Goal: Contribute content: Contribute content

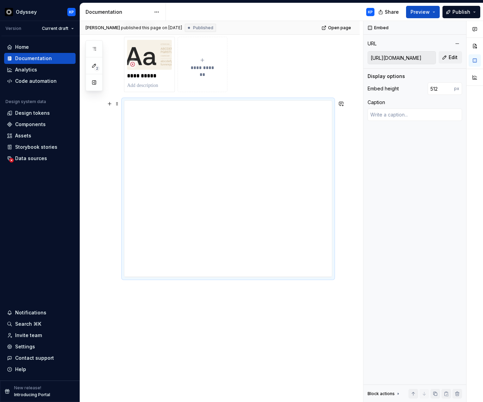
scroll to position [211, 0]
click at [458, 58] on button "Edit" at bounding box center [450, 57] width 23 height 12
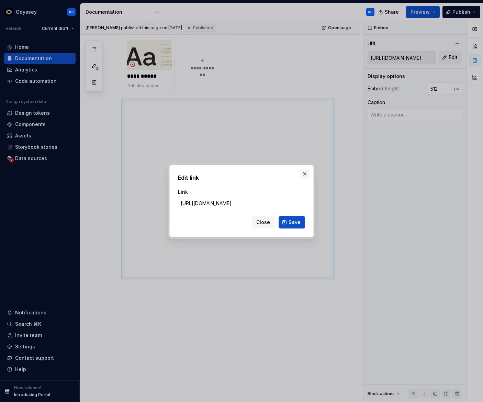
click at [307, 173] on button "button" at bounding box center [305, 174] width 10 height 10
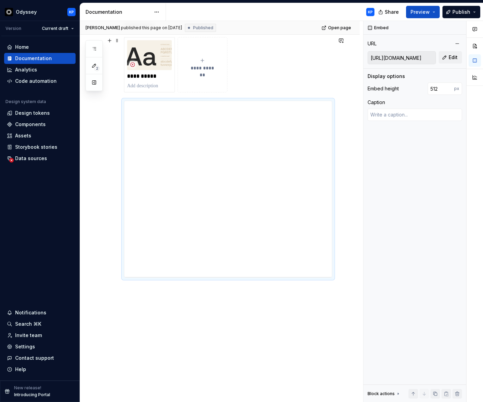
click at [269, 69] on div "**********" at bounding box center [228, 64] width 208 height 55
click at [266, 110] on div "**********" at bounding box center [229, 106] width 211 height 11
click at [289, 102] on div "**********" at bounding box center [229, 106] width 211 height 11
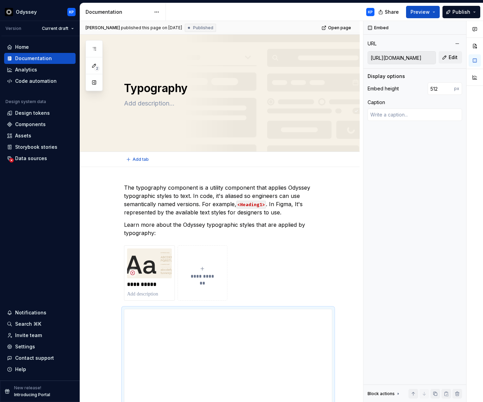
scroll to position [0, 0]
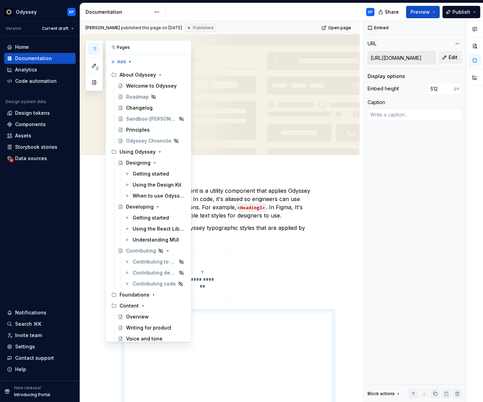
click at [95, 47] on icon "button" at bounding box center [93, 48] width 5 height 5
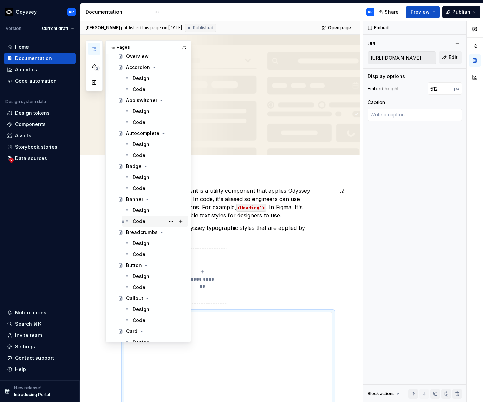
scroll to position [394, 0]
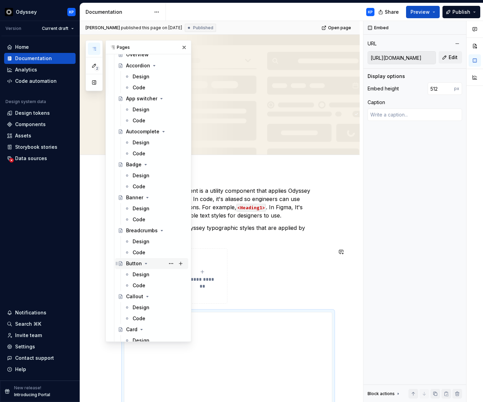
click at [131, 264] on div "Button" at bounding box center [134, 263] width 16 height 7
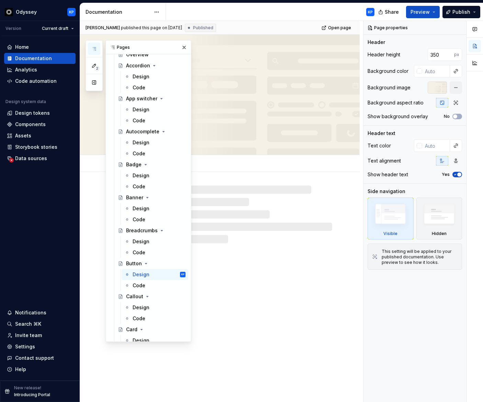
click at [332, 225] on div at bounding box center [228, 214] width 208 height 58
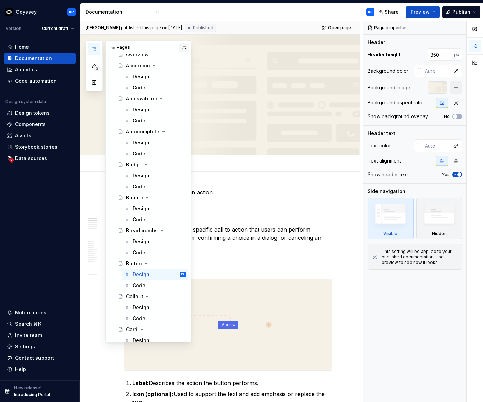
click at [182, 45] on button "button" at bounding box center [184, 48] width 10 height 10
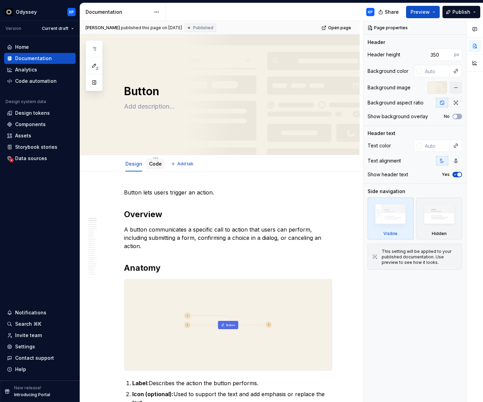
click at [156, 162] on link "Code" at bounding box center [155, 164] width 13 height 6
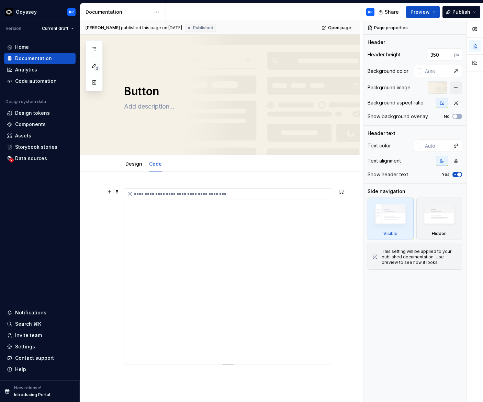
click at [193, 191] on div "**********" at bounding box center [229, 194] width 211 height 11
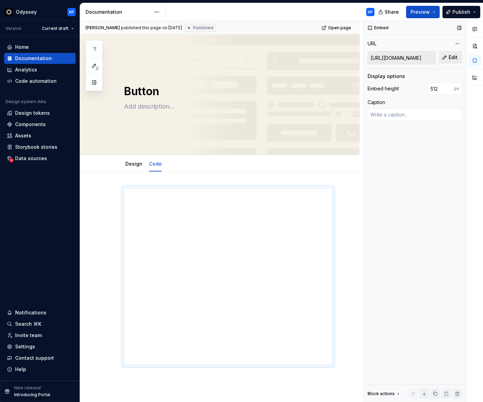
scroll to position [0, 318]
drag, startPoint x: 387, startPoint y: 58, endPoint x: 408, endPoint y: 57, distance: 20.3
click at [408, 57] on input "[URL][DOMAIN_NAME]" at bounding box center [402, 58] width 68 height 12
click at [200, 188] on div "**********" at bounding box center [228, 276] width 208 height 177
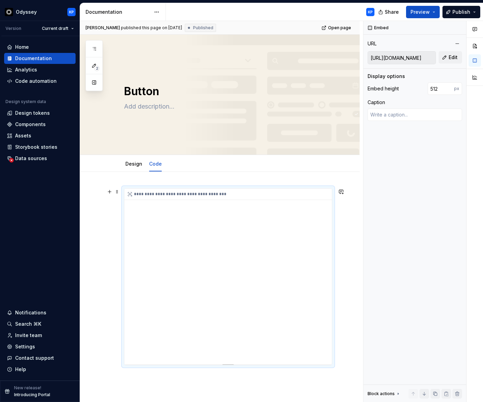
click at [202, 190] on div "**********" at bounding box center [229, 194] width 211 height 11
click at [236, 194] on div "**********" at bounding box center [229, 194] width 211 height 11
click at [401, 59] on input "[URL][DOMAIN_NAME]" at bounding box center [402, 58] width 68 height 12
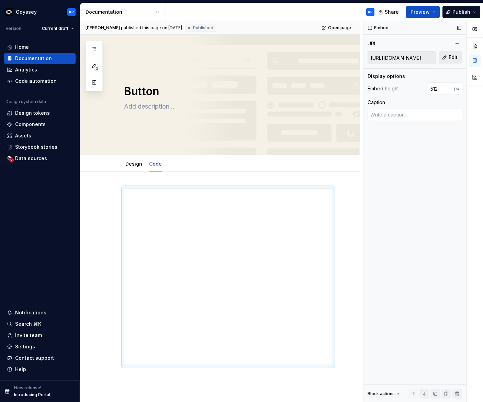
click at [450, 59] on span "Edit" at bounding box center [453, 57] width 9 height 7
type textarea "*"
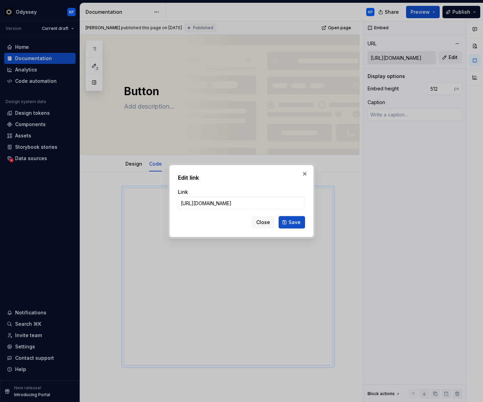
scroll to position [0, 147]
type input "[URL][DOMAIN_NAME]"
click at [298, 217] on button "Save" at bounding box center [292, 222] width 26 height 12
type textarea "*"
type input "[URL][DOMAIN_NAME]"
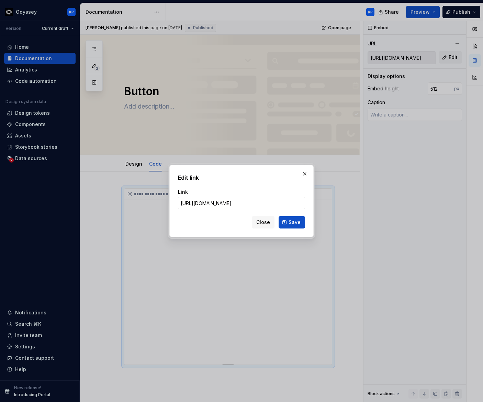
scroll to position [0, 0]
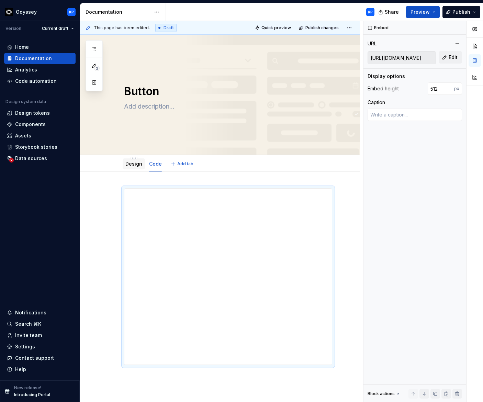
click at [135, 163] on link "Design" at bounding box center [133, 164] width 17 height 6
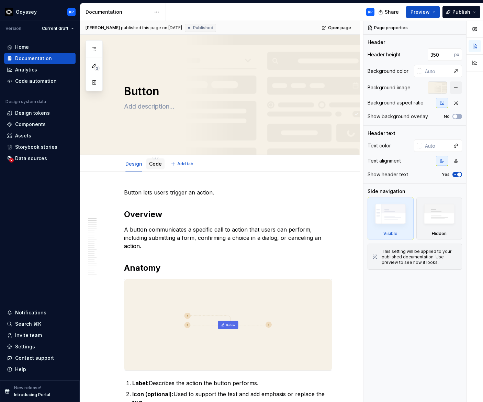
click at [154, 165] on link "Code" at bounding box center [155, 164] width 13 height 6
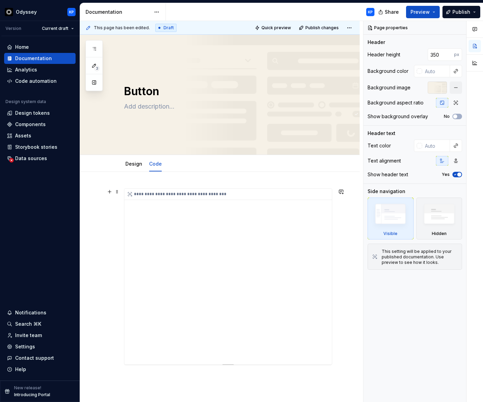
type textarea "*"
click at [254, 200] on div "**********" at bounding box center [227, 277] width 207 height 176
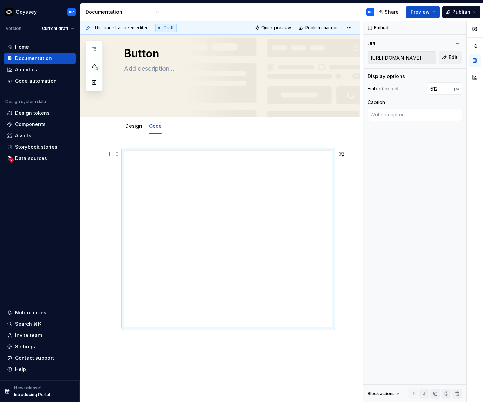
scroll to position [40, 0]
click at [111, 153] on button "button" at bounding box center [110, 152] width 10 height 10
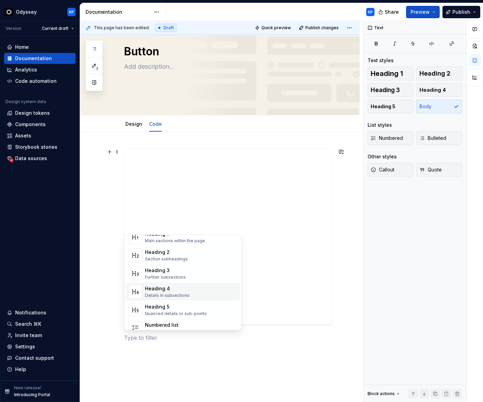
scroll to position [0, 0]
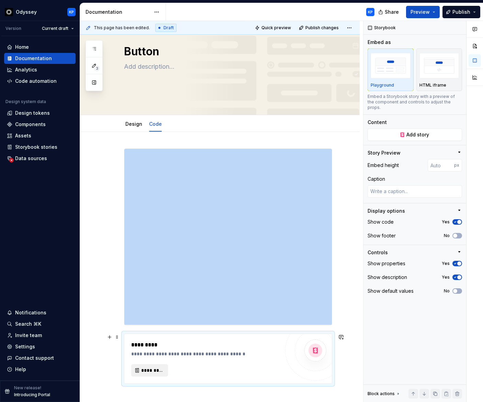
click at [153, 371] on span "*********" at bounding box center [152, 370] width 22 height 7
type textarea "*"
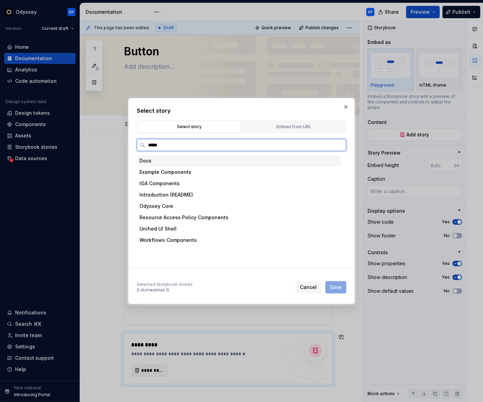
type input "******"
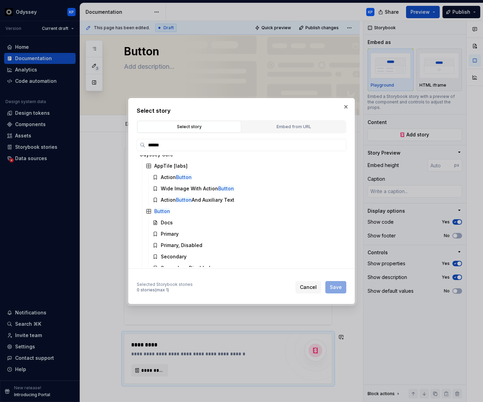
scroll to position [86, 0]
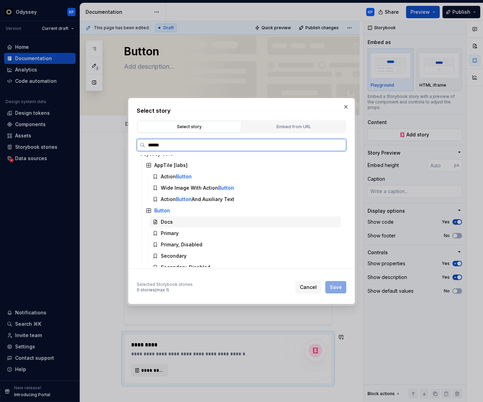
click at [171, 221] on div "Docs" at bounding box center [167, 221] width 12 height 7
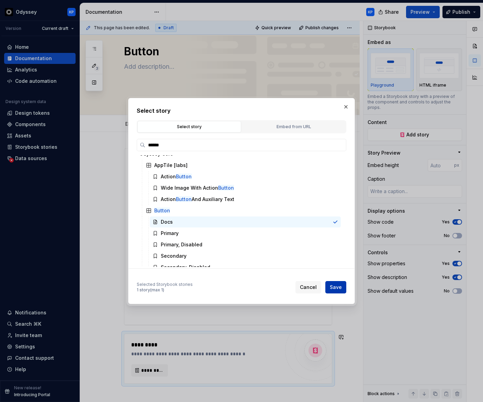
click at [340, 289] on span "Save" at bounding box center [336, 287] width 12 height 7
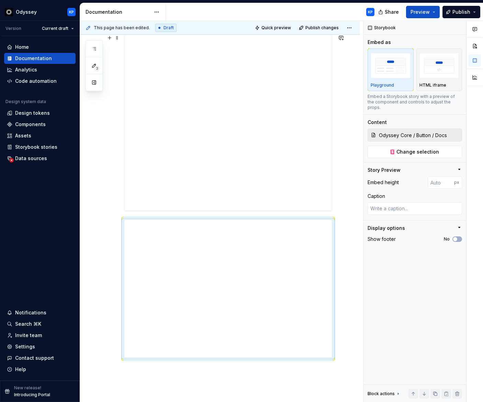
scroll to position [156, 0]
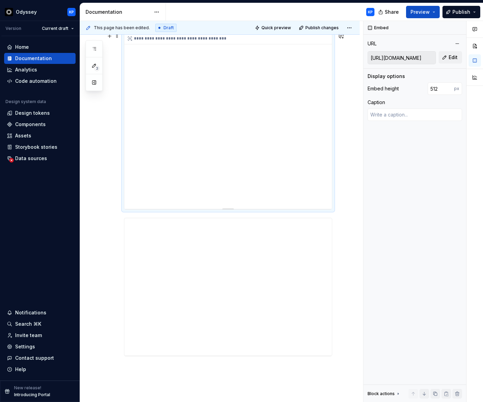
click at [238, 69] on div "**********" at bounding box center [227, 121] width 207 height 176
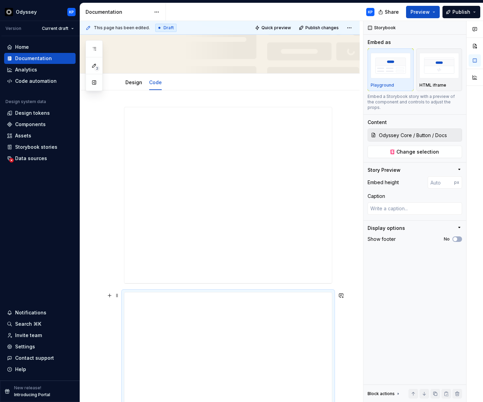
scroll to position [143, 0]
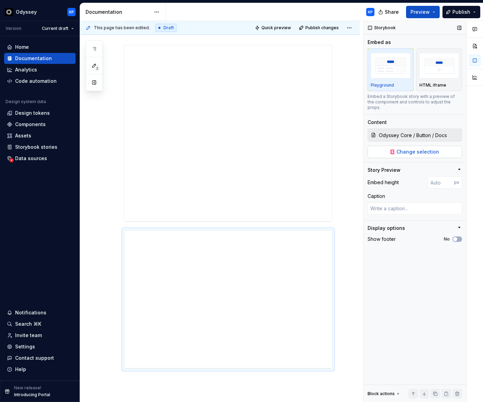
click at [431, 148] on span "Change selection" at bounding box center [417, 151] width 43 height 7
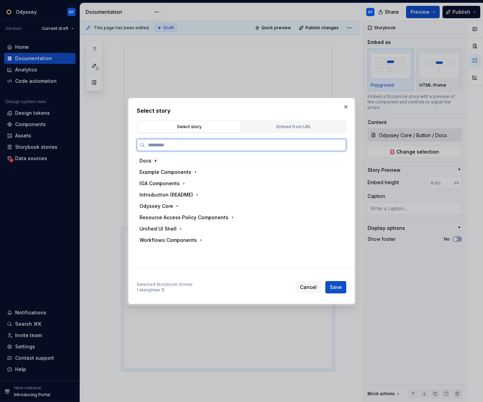
type textarea "*"
type input "******"
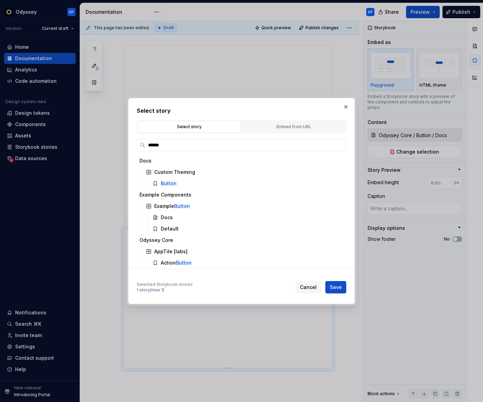
click at [313, 286] on span "Cancel" at bounding box center [308, 287] width 17 height 7
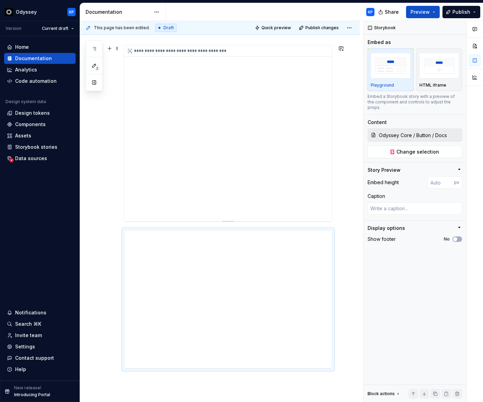
click at [265, 128] on div "**********" at bounding box center [227, 133] width 207 height 176
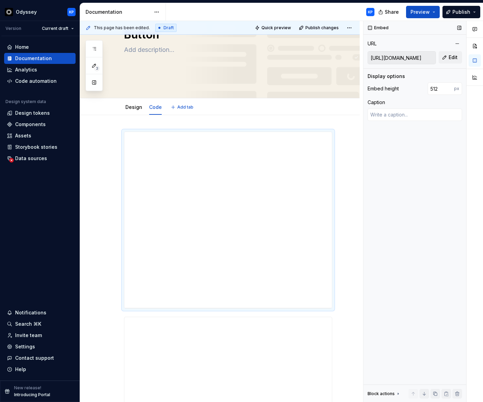
scroll to position [57, 0]
click at [455, 11] on span "Publish" at bounding box center [461, 12] width 18 height 7
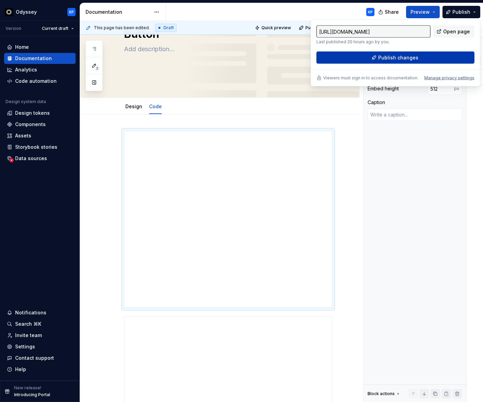
click at [395, 56] on span "Publish changes" at bounding box center [398, 57] width 40 height 7
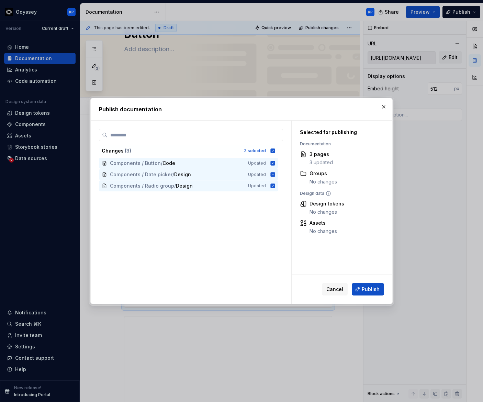
click at [365, 287] on span "Publish" at bounding box center [371, 289] width 18 height 7
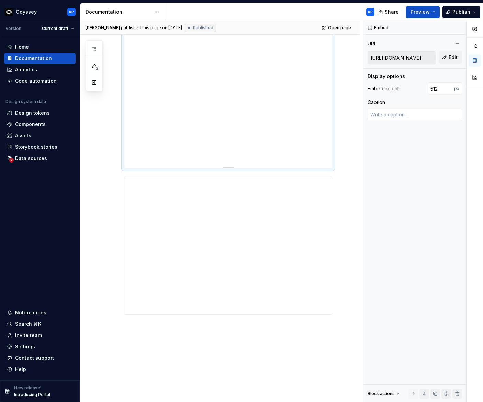
scroll to position [255, 0]
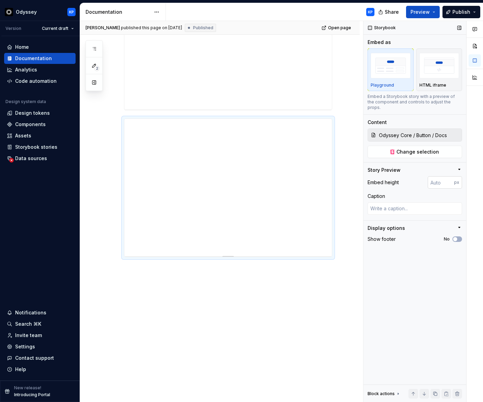
type textarea "*"
click at [444, 176] on input "number" at bounding box center [441, 182] width 26 height 12
type input "800"
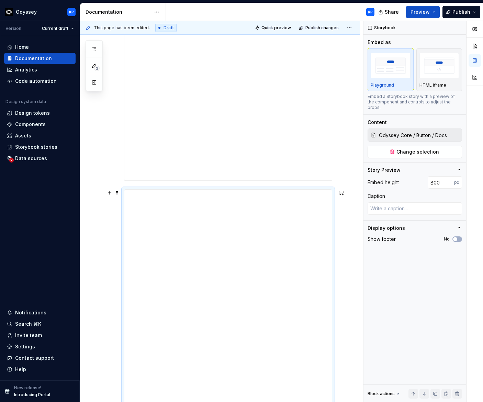
scroll to position [193, 0]
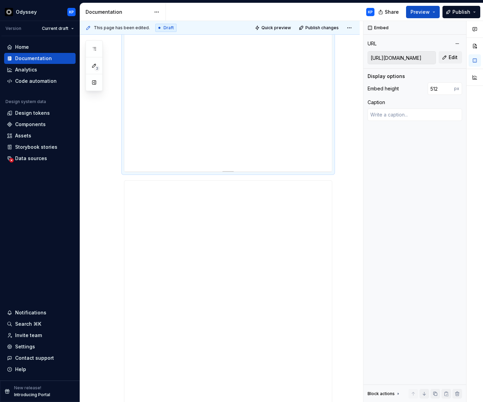
click at [243, 132] on div "**********" at bounding box center [227, 84] width 207 height 176
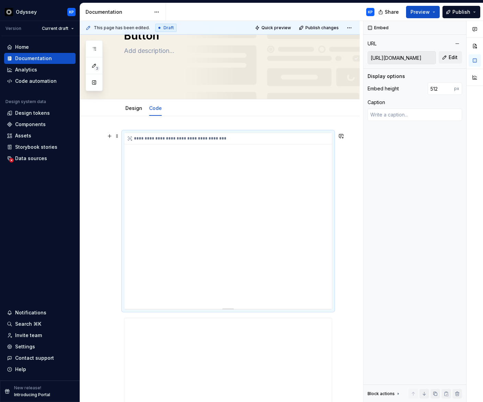
scroll to position [55, 0]
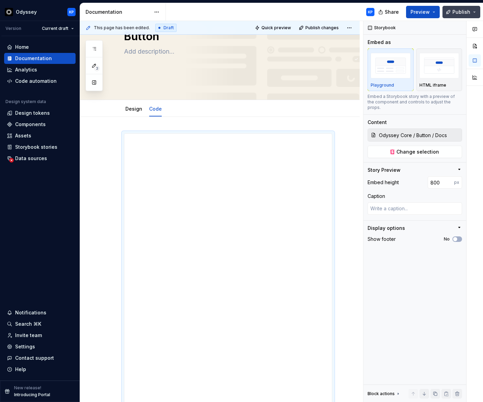
click at [469, 12] on span "Publish" at bounding box center [461, 12] width 18 height 7
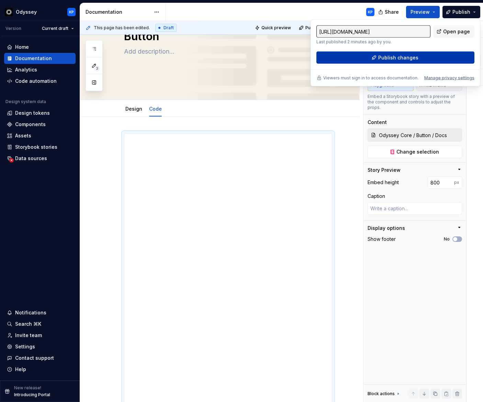
click at [421, 58] on button "Publish changes" at bounding box center [395, 58] width 158 height 12
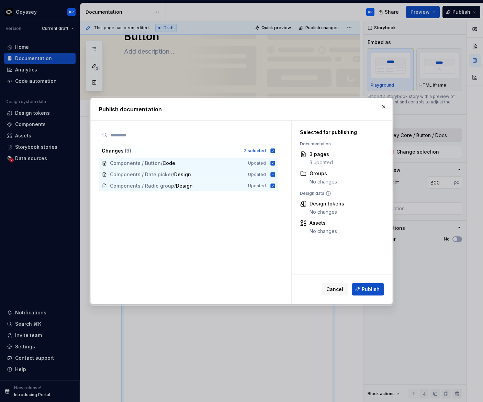
click at [372, 291] on span "Publish" at bounding box center [371, 289] width 18 height 7
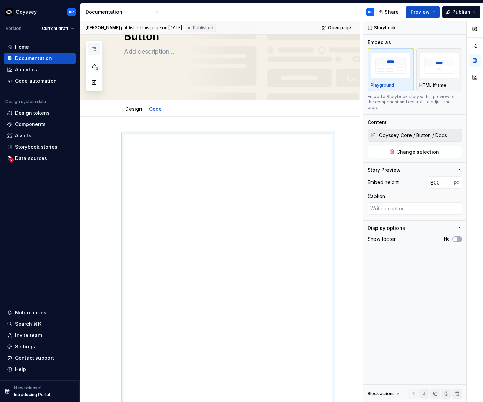
scroll to position [0, 0]
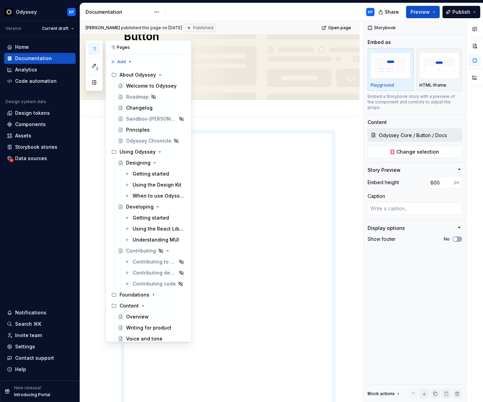
click at [95, 50] on icon "button" at bounding box center [93, 48] width 5 height 5
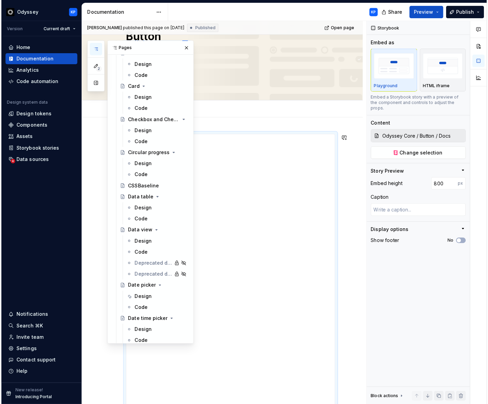
scroll to position [676, 0]
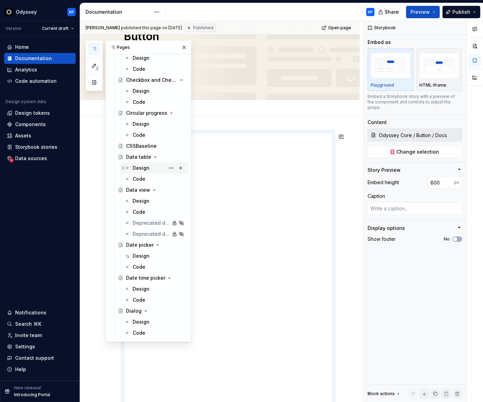
click at [142, 166] on div "Design" at bounding box center [141, 167] width 17 height 7
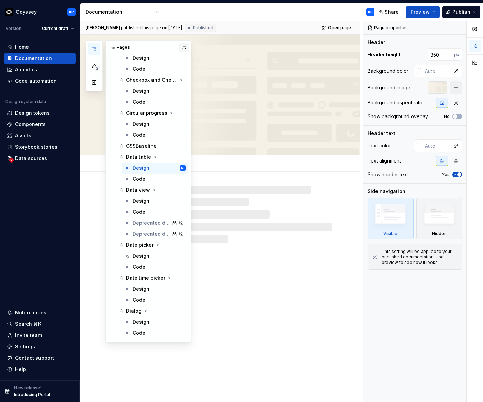
click at [184, 44] on button "button" at bounding box center [184, 48] width 10 height 10
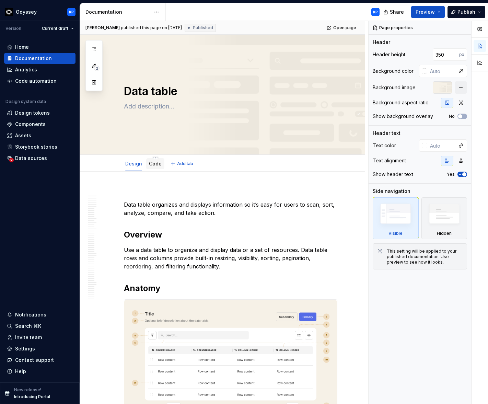
click at [155, 163] on link "Code" at bounding box center [155, 164] width 13 height 6
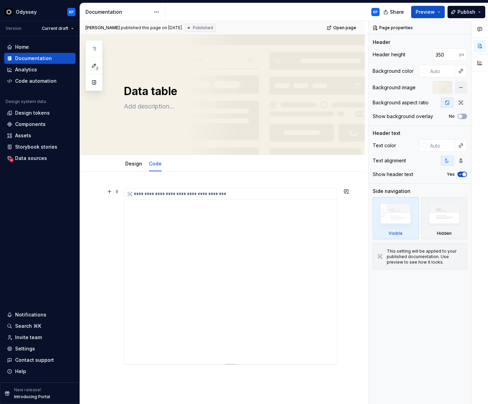
click at [267, 194] on div "**********" at bounding box center [232, 194] width 216 height 11
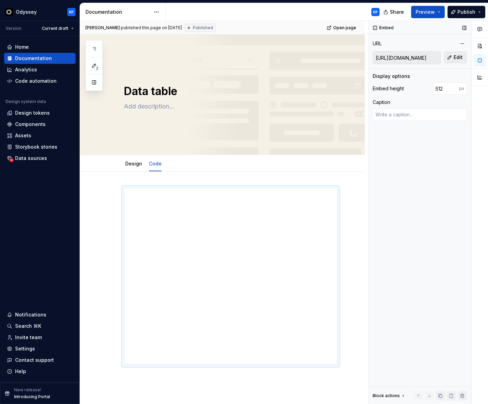
click at [453, 57] on button "Edit" at bounding box center [455, 57] width 23 height 12
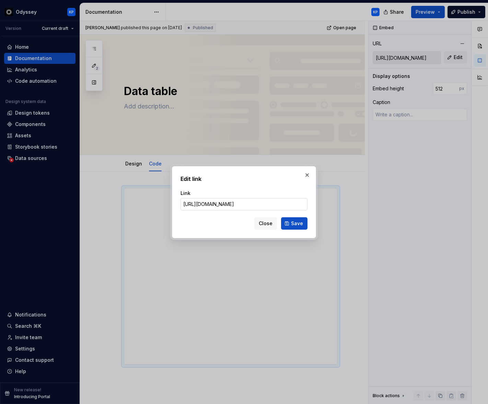
click at [275, 201] on input "[URL][DOMAIN_NAME]" at bounding box center [244, 204] width 127 height 12
drag, startPoint x: 272, startPoint y: 204, endPoint x: 310, endPoint y: 204, distance: 37.8
click at [310, 204] on div "Edit link Link [URL][DOMAIN_NAME] Close Save" at bounding box center [244, 202] width 144 height 72
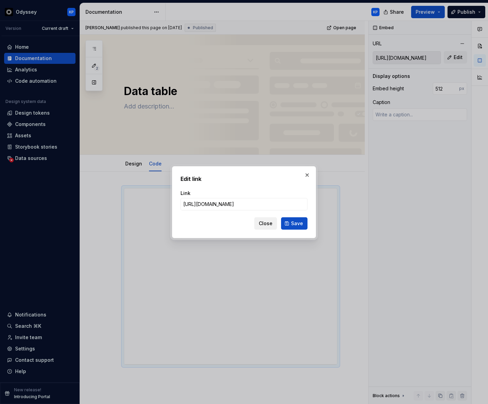
click at [263, 225] on span "Close" at bounding box center [266, 223] width 14 height 7
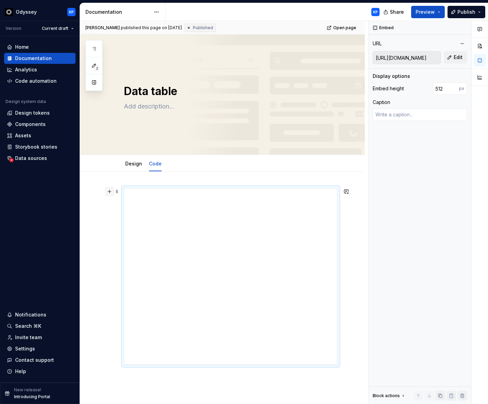
type textarea "*"
click at [109, 190] on button "button" at bounding box center [110, 192] width 10 height 10
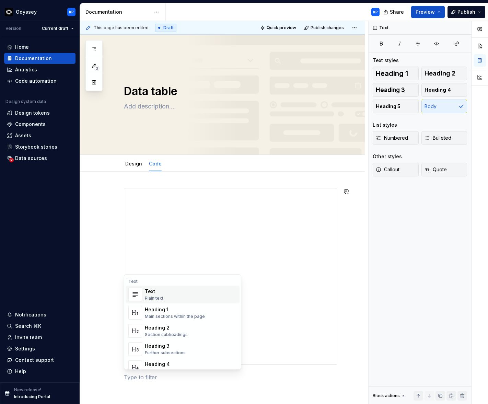
scroll to position [10, 0]
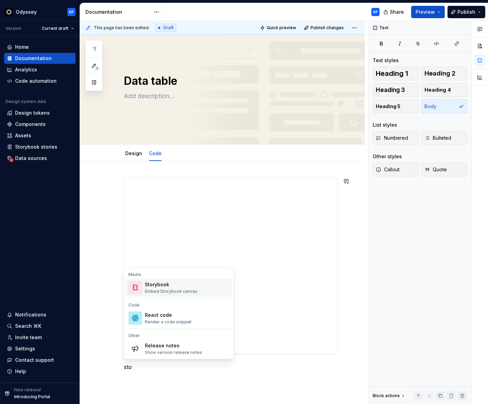
click at [160, 286] on div "Storybook" at bounding box center [171, 284] width 53 height 7
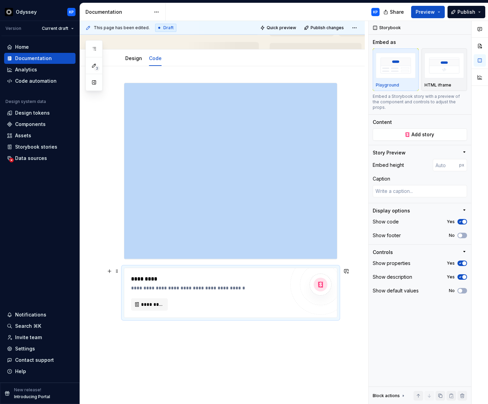
scroll to position [106, 0]
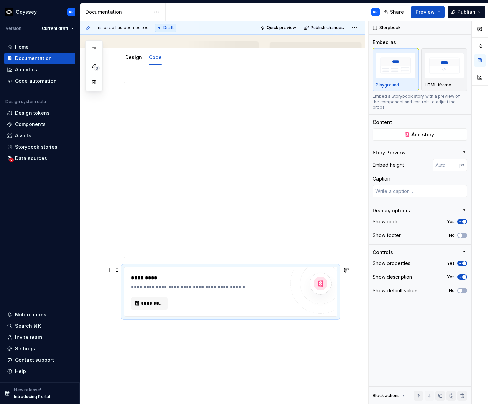
click at [195, 286] on div "**********" at bounding box center [209, 287] width 157 height 7
drag, startPoint x: 180, startPoint y: 274, endPoint x: 122, endPoint y: 276, distance: 57.7
click at [132, 283] on div "**********" at bounding box center [208, 282] width 154 height 16
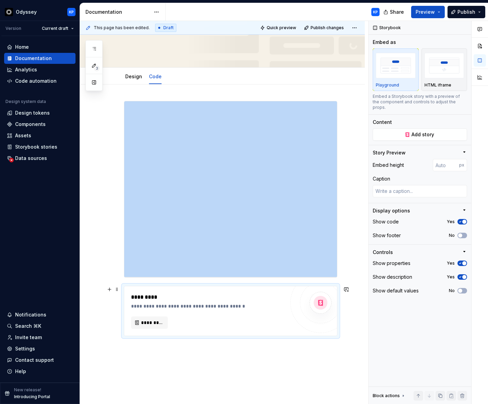
scroll to position [88, 0]
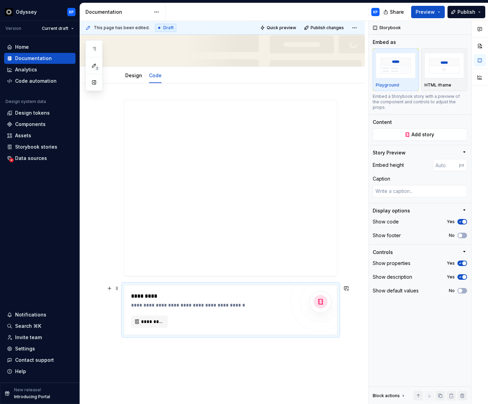
click at [179, 298] on div "*********" at bounding box center [209, 296] width 157 height 8
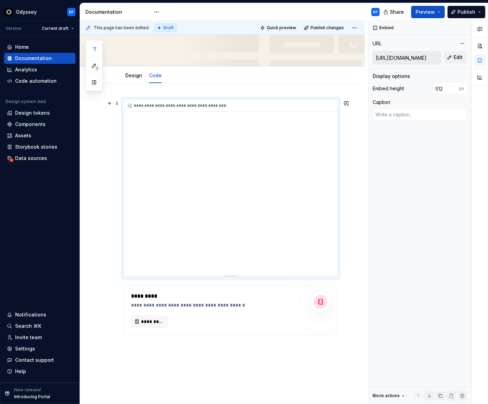
click at [237, 180] on div "**********" at bounding box center [230, 188] width 213 height 176
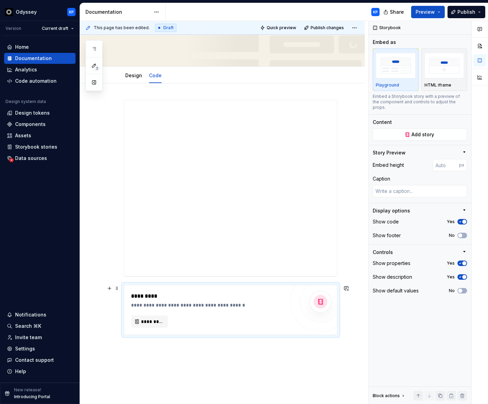
click at [251, 293] on div "*********" at bounding box center [209, 296] width 157 height 8
click at [153, 322] on span "*********" at bounding box center [152, 321] width 22 height 7
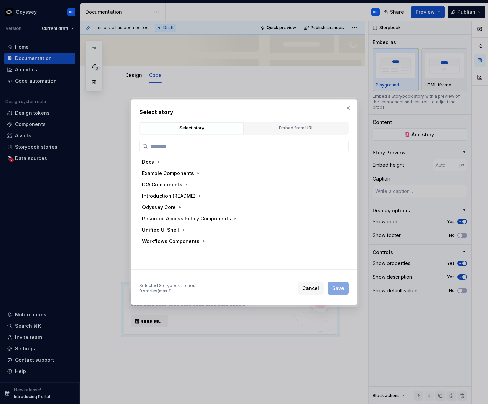
type textarea "*"
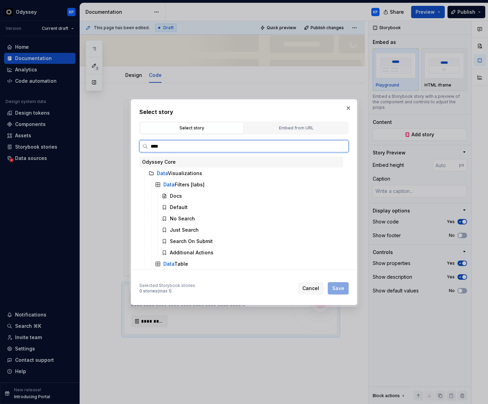
type input "*****"
click at [192, 187] on div "DataT able" at bounding box center [247, 184] width 191 height 11
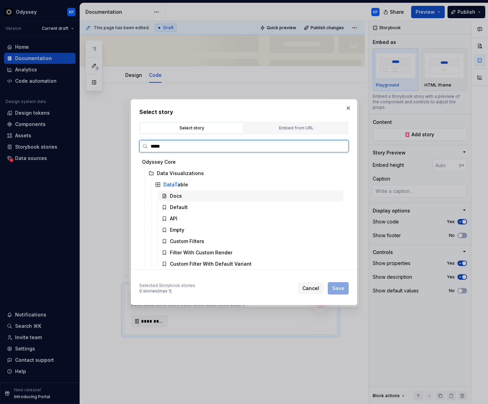
click at [191, 195] on div "Docs" at bounding box center [251, 196] width 184 height 11
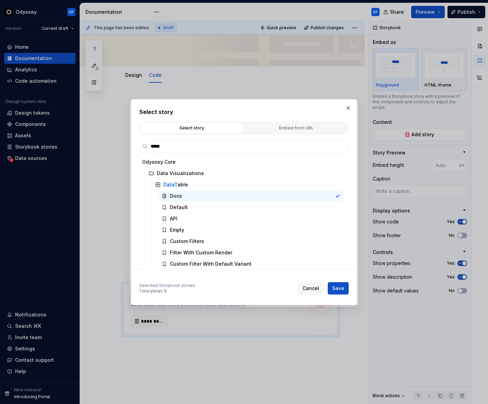
click at [336, 285] on button "Save" at bounding box center [338, 288] width 21 height 12
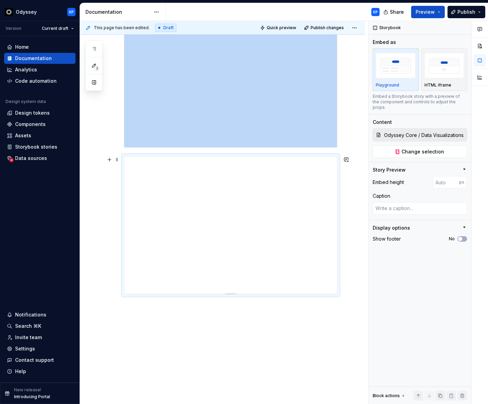
scroll to position [217, 0]
click at [428, 148] on span "Change selection" at bounding box center [423, 151] width 43 height 7
type textarea "*"
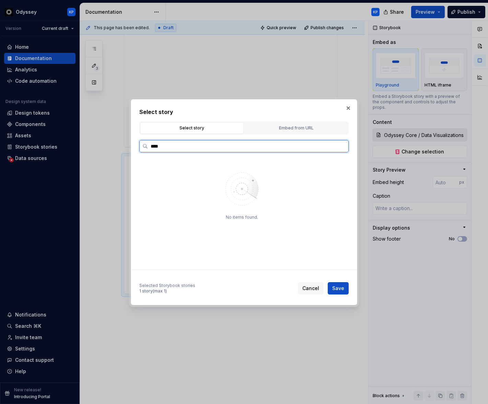
type input "****"
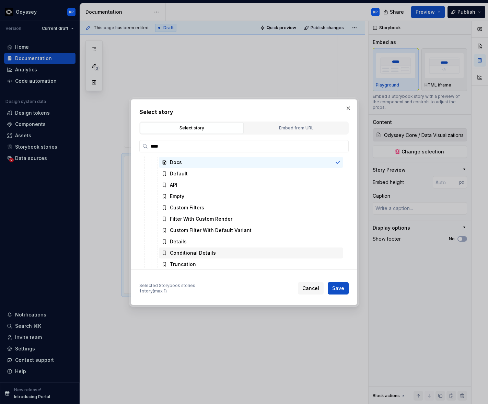
scroll to position [111, 0]
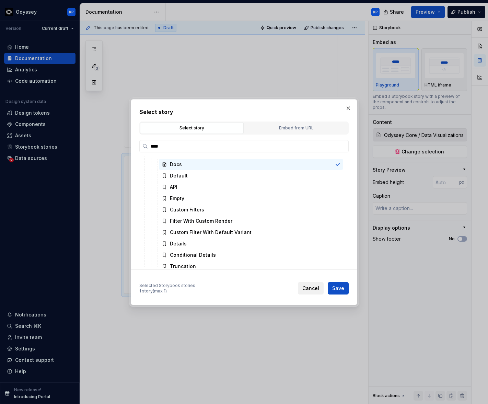
click at [315, 292] on button "Cancel" at bounding box center [311, 288] width 26 height 12
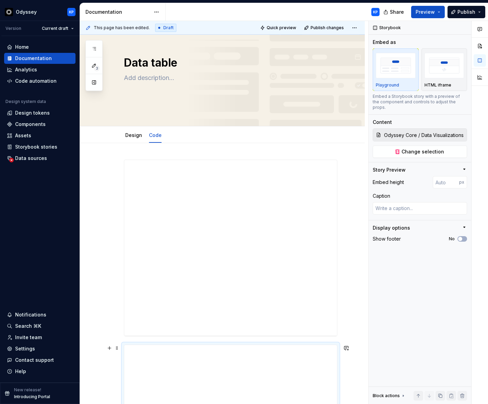
scroll to position [0, 0]
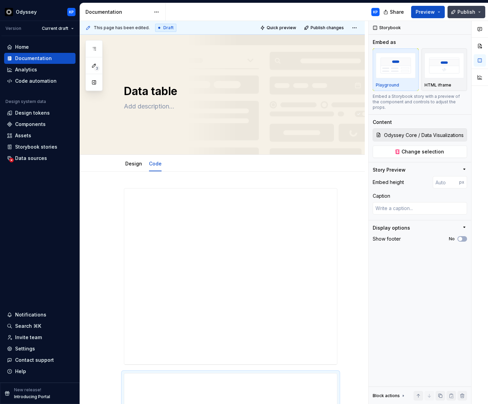
click at [476, 13] on button "Publish" at bounding box center [467, 12] width 38 height 12
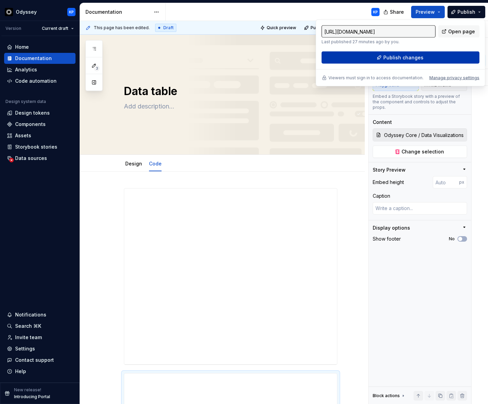
click at [431, 54] on button "Publish changes" at bounding box center [401, 58] width 158 height 12
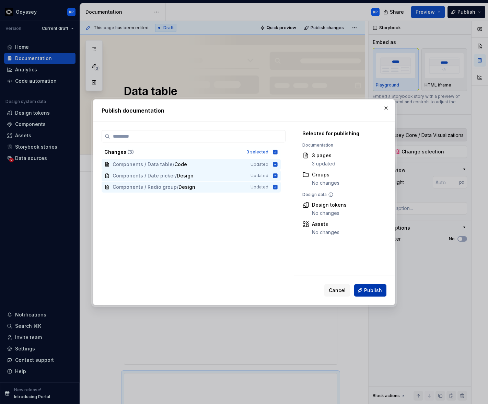
click at [363, 287] on button "Publish" at bounding box center [370, 290] width 32 height 12
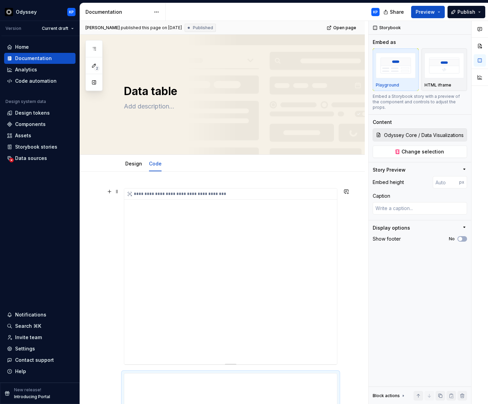
click at [282, 265] on div "**********" at bounding box center [230, 277] width 213 height 176
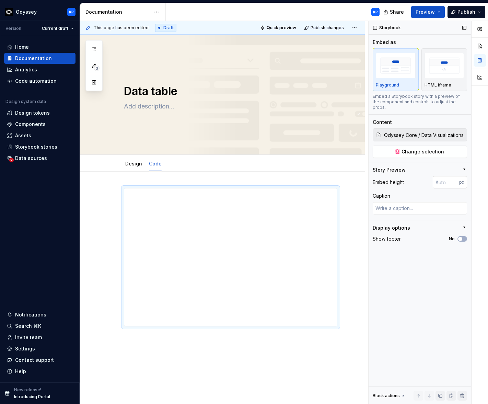
type textarea "*"
click at [446, 177] on input "number" at bounding box center [446, 182] width 26 height 12
type input "800"
type textarea "*"
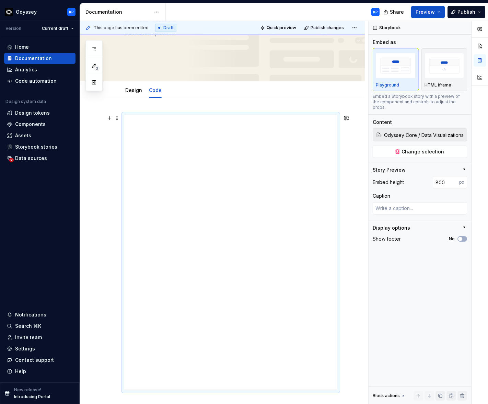
scroll to position [72, 0]
drag, startPoint x: 435, startPoint y: 177, endPoint x: 431, endPoint y: 176, distance: 4.5
click at [431, 176] on div "Embed height 800 px" at bounding box center [420, 182] width 94 height 12
type input "1200"
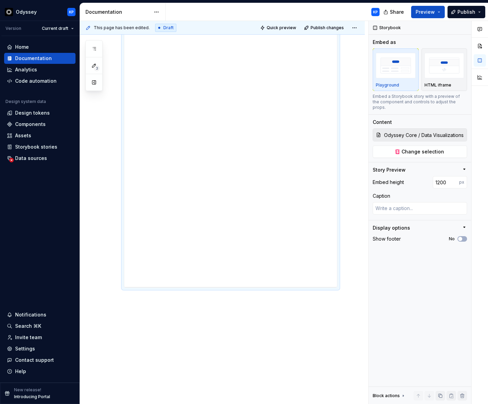
scroll to position [0, 0]
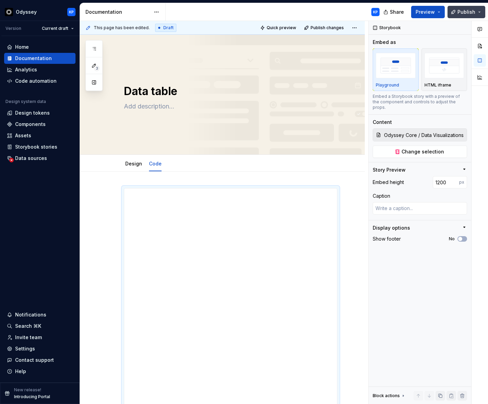
click at [464, 12] on span "Publish" at bounding box center [467, 12] width 18 height 7
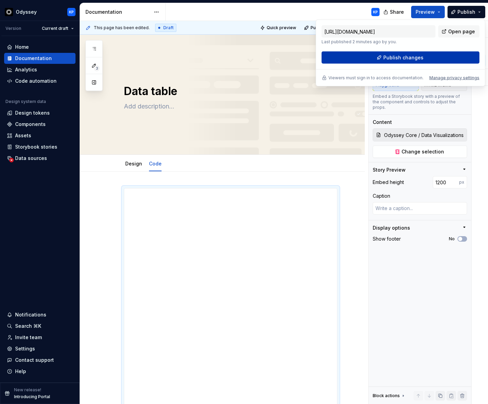
click at [371, 55] on button "Publish changes" at bounding box center [401, 58] width 158 height 12
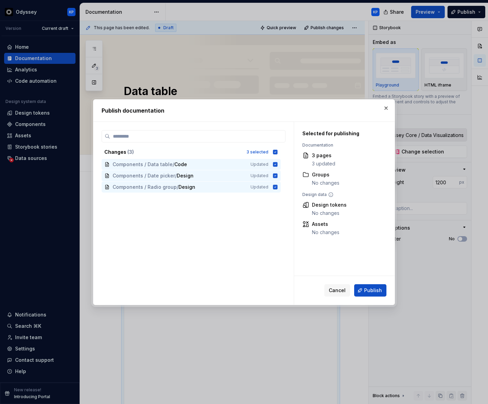
click at [382, 291] on button "Publish" at bounding box center [370, 290] width 32 height 12
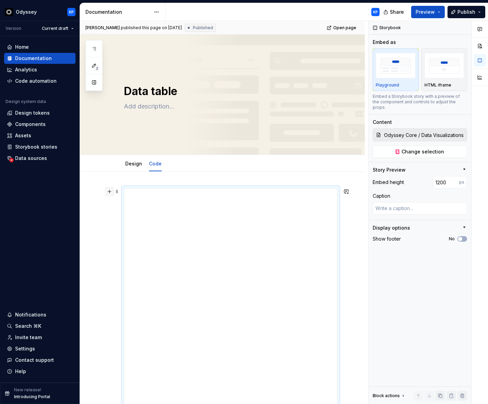
click at [109, 190] on button "button" at bounding box center [110, 192] width 10 height 10
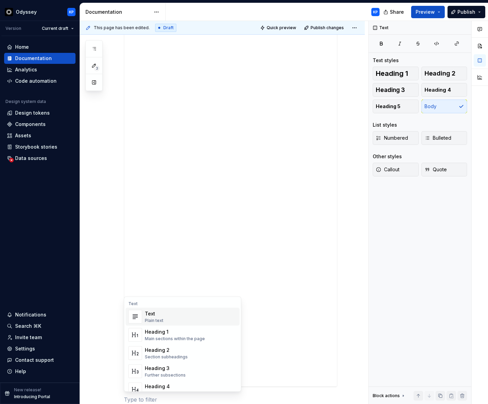
click at [162, 317] on div "Text" at bounding box center [154, 313] width 19 height 7
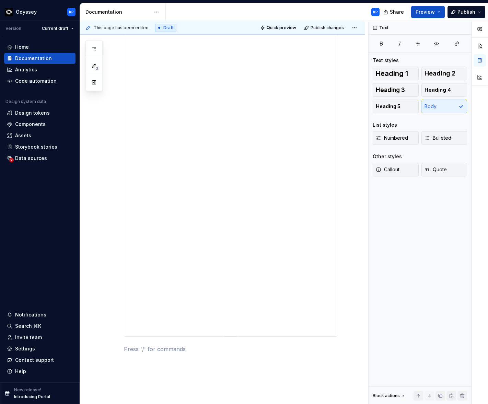
scroll to position [321, 0]
drag, startPoint x: 194, startPoint y: 305, endPoint x: 200, endPoint y: 306, distance: 5.9
click at [194, 305] on div "This is some text…" at bounding box center [222, 138] width 285 height 576
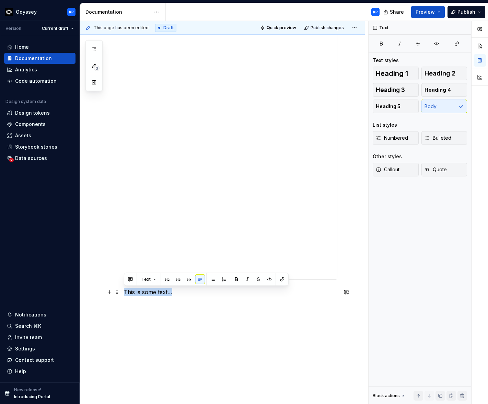
click at [191, 292] on p "This is some text…" at bounding box center [231, 292] width 214 height 8
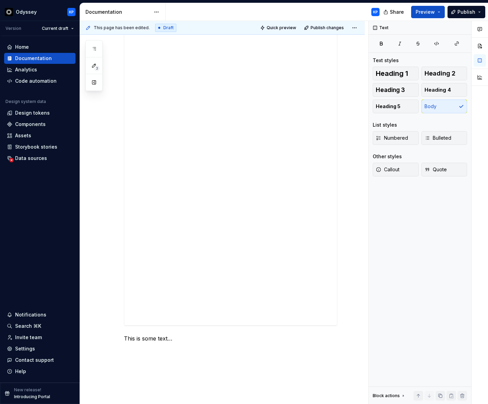
scroll to position [343, 0]
click at [156, 266] on div "This is some text…" at bounding box center [231, 60] width 214 height 430
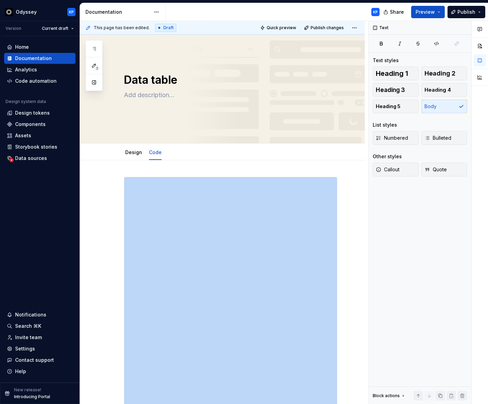
scroll to position [4, 0]
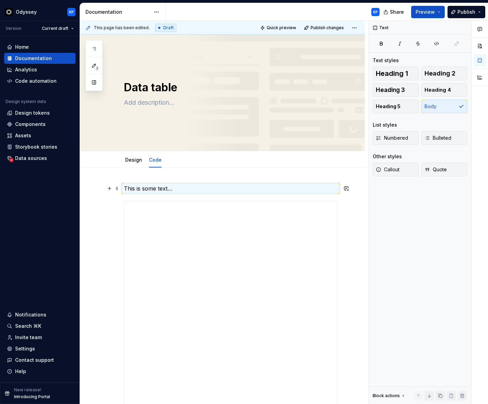
click at [183, 189] on p "This is some text…" at bounding box center [231, 188] width 214 height 8
click at [181, 189] on p "This is some text…" at bounding box center [231, 188] width 214 height 8
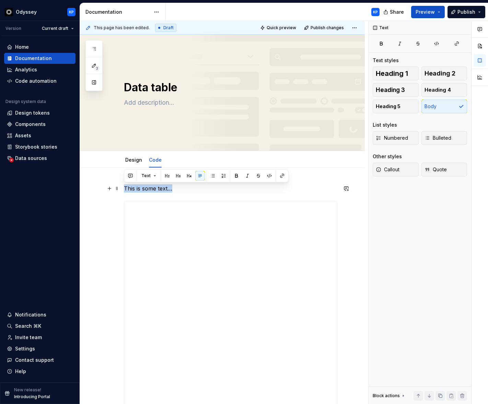
click at [182, 189] on p "This is some text…" at bounding box center [231, 188] width 214 height 8
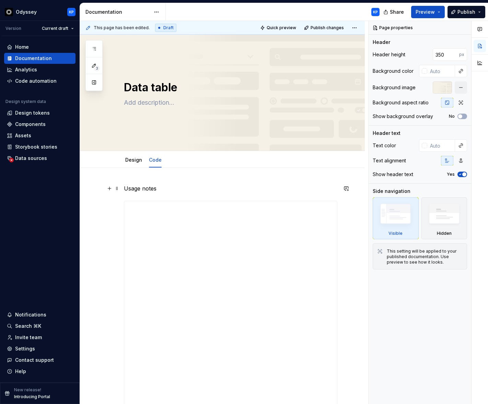
drag, startPoint x: 164, startPoint y: 191, endPoint x: 160, endPoint y: 191, distance: 3.5
click at [163, 191] on p "Usage notes" at bounding box center [231, 188] width 214 height 8
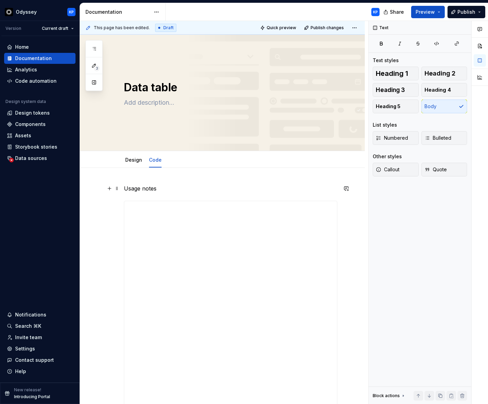
click at [160, 190] on p "Usage notes" at bounding box center [231, 188] width 214 height 8
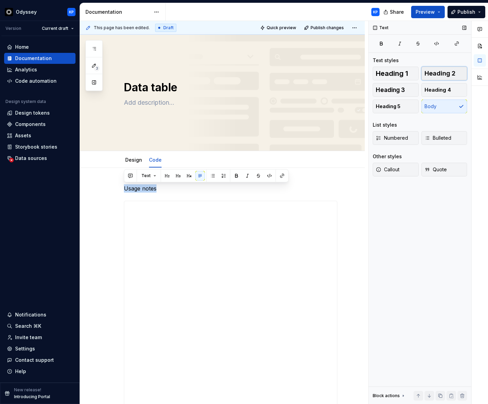
click at [432, 75] on span "Heading 2" at bounding box center [440, 73] width 31 height 7
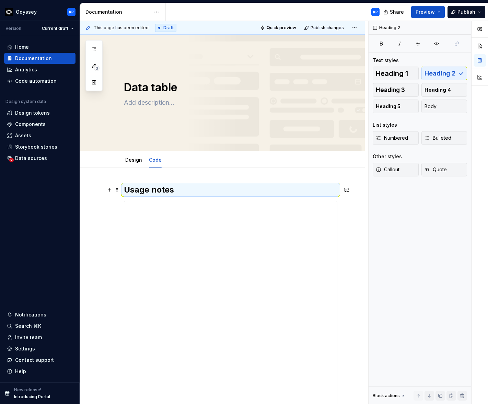
click at [201, 186] on h2 "Usage notes" at bounding box center [231, 189] width 214 height 11
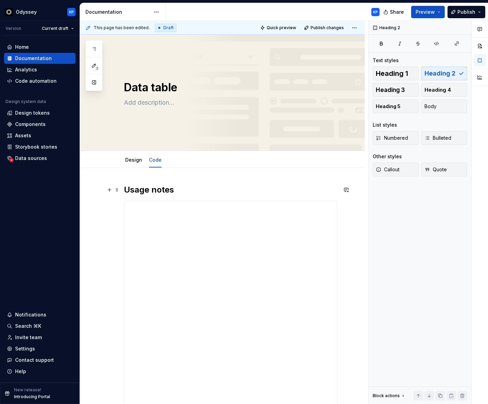
click at [228, 192] on h2 "Usage notes" at bounding box center [231, 189] width 214 height 11
click at [108, 207] on button "button" at bounding box center [110, 205] width 10 height 10
click at [125, 155] on div "Design" at bounding box center [134, 160] width 22 height 11
click at [128, 158] on link "Design" at bounding box center [133, 160] width 17 height 6
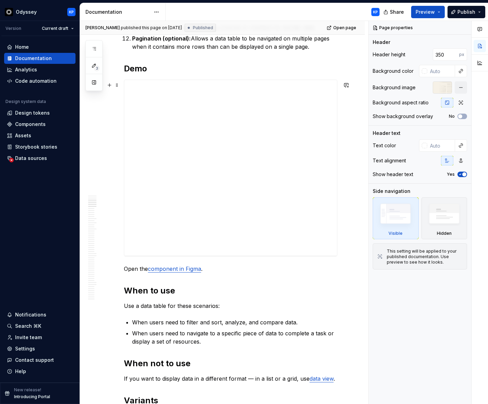
scroll to position [540, 0]
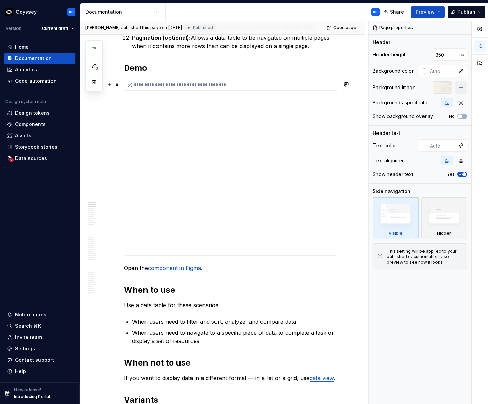
type textarea "*"
click at [144, 83] on div "**********" at bounding box center [232, 84] width 216 height 11
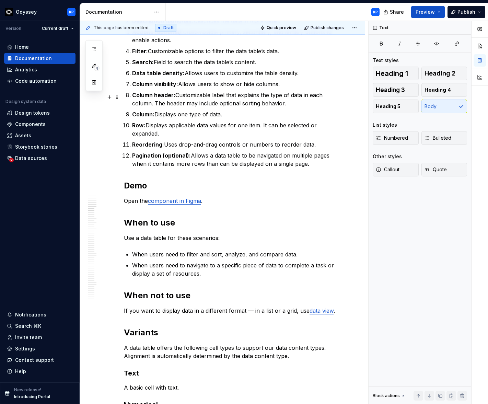
scroll to position [417, 0]
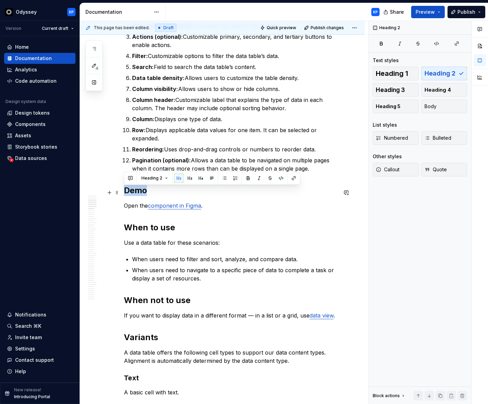
drag, startPoint x: 150, startPoint y: 196, endPoint x: 218, endPoint y: 196, distance: 67.3
click at [218, 196] on h2 "Demo" at bounding box center [231, 190] width 214 height 11
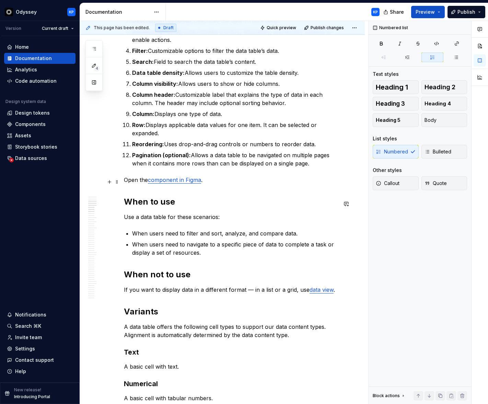
scroll to position [397, 0]
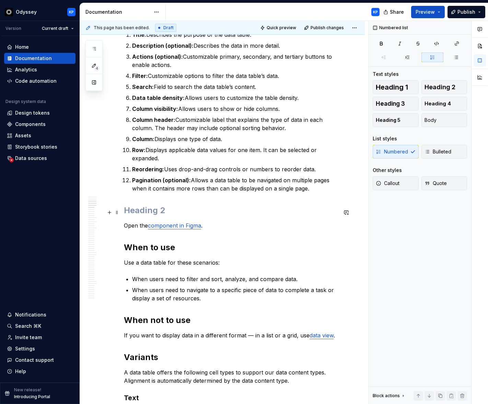
click at [138, 209] on h2 at bounding box center [231, 210] width 214 height 11
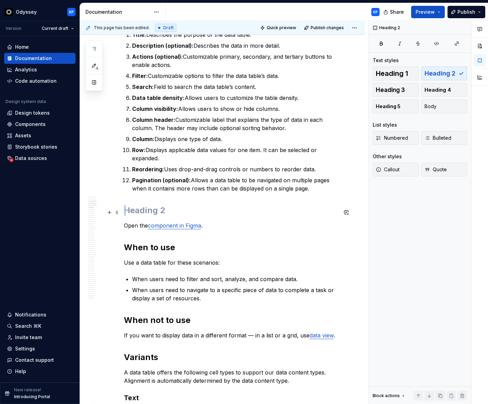
click at [138, 209] on h2 at bounding box center [231, 210] width 214 height 11
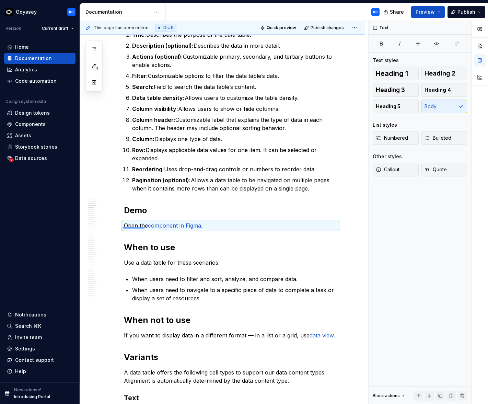
drag, startPoint x: 123, startPoint y: 227, endPoint x: 143, endPoint y: 228, distance: 20.6
click at [144, 228] on div "This page has been edited. Draft Quick preview Publish changes Data table Edit …" at bounding box center [224, 213] width 288 height 384
click at [137, 228] on p "Open the component in Figma ." at bounding box center [231, 226] width 214 height 8
click at [216, 230] on p "Open the component in Figma ." at bounding box center [231, 226] width 214 height 8
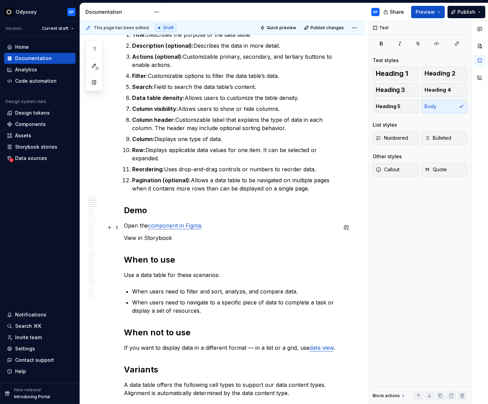
click at [209, 228] on p "Open the component in Figma ." at bounding box center [231, 226] width 214 height 8
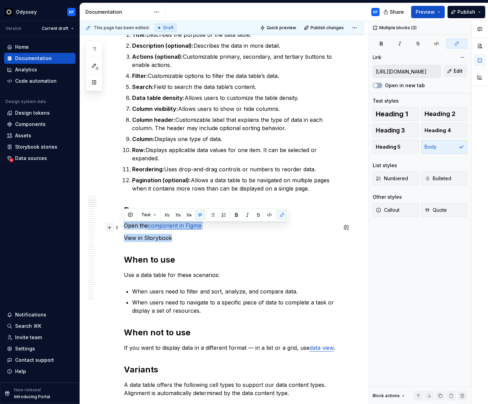
drag, startPoint x: 178, startPoint y: 240, endPoint x: 106, endPoint y: 230, distance: 71.9
click at [439, 174] on button "Bulleted" at bounding box center [445, 179] width 46 height 14
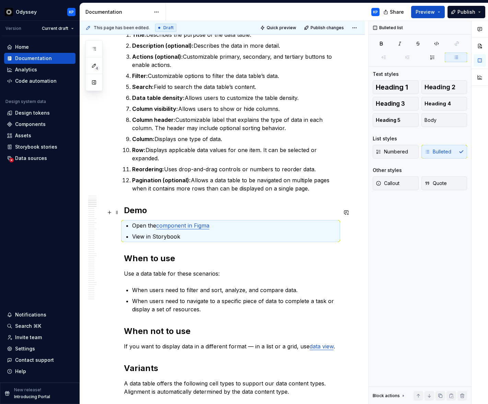
click at [152, 212] on h2 "Demo" at bounding box center [231, 210] width 214 height 11
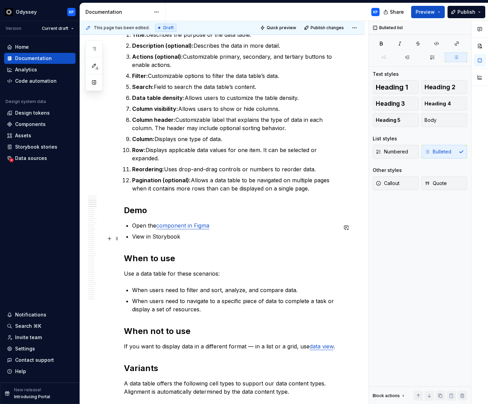
click at [154, 238] on p "View in Storybook" at bounding box center [234, 236] width 205 height 8
click at [143, 238] on p "View in Storybook" at bounding box center [234, 236] width 205 height 8
type textarea "*"
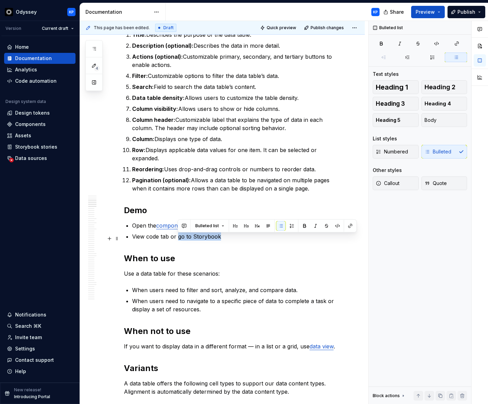
drag, startPoint x: 220, startPoint y: 237, endPoint x: 179, endPoint y: 237, distance: 41.2
click at [179, 237] on p "View code tab or go to Storybook" at bounding box center [234, 236] width 205 height 8
click at [348, 226] on button "button" at bounding box center [351, 226] width 10 height 10
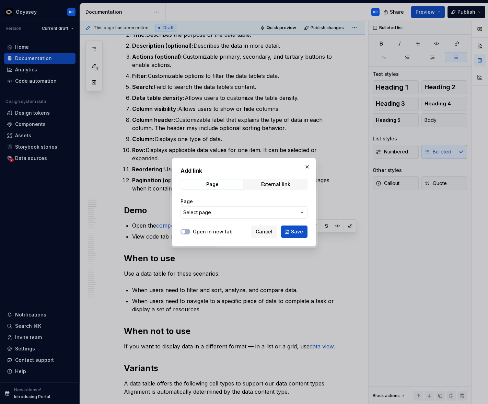
click at [231, 213] on span "Select page" at bounding box center [239, 212] width 113 height 7
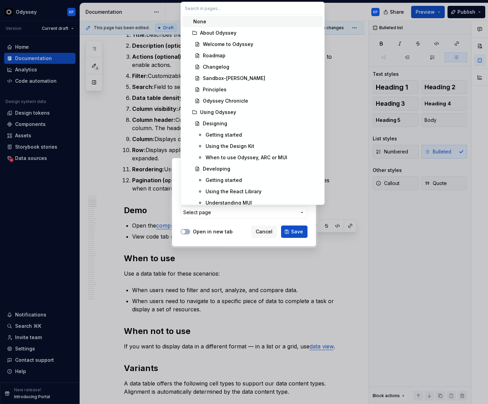
click at [178, 207] on div "Add link Page External link Page Select page Open in new tab Cancel Save" at bounding box center [244, 202] width 488 height 404
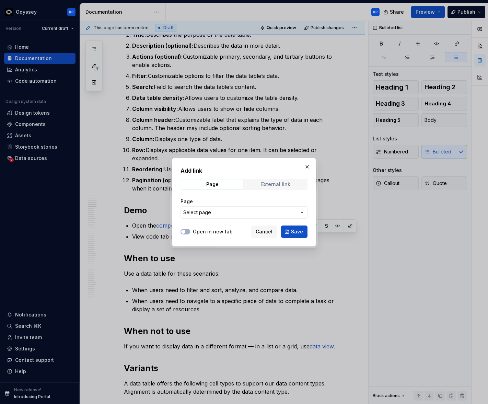
click at [273, 183] on div "External link" at bounding box center [275, 184] width 29 height 5
click at [216, 212] on input "URL" at bounding box center [244, 212] width 127 height 12
paste input "[URL][DOMAIN_NAME]"
type input "[URL][DOMAIN_NAME]"
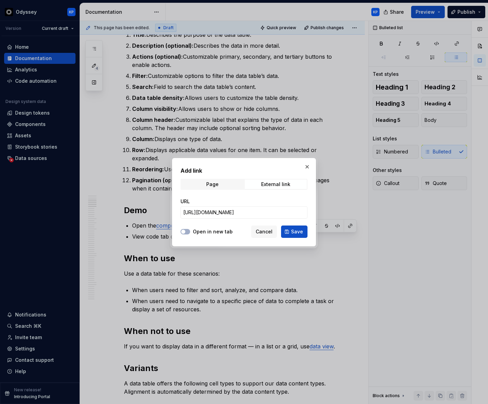
click at [194, 230] on label "Open in new tab" at bounding box center [213, 231] width 40 height 7
click at [190, 230] on button "Open in new tab" at bounding box center [186, 231] width 10 height 5
click at [298, 233] on span "Save" at bounding box center [297, 231] width 12 height 7
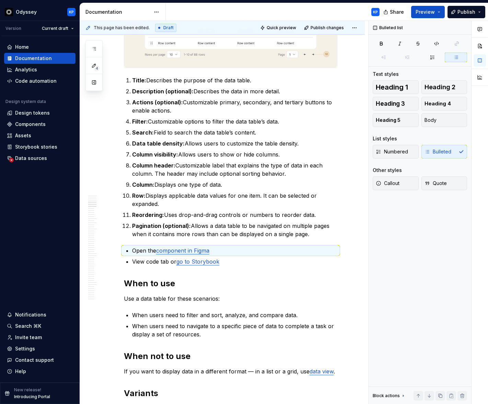
scroll to position [362, 0]
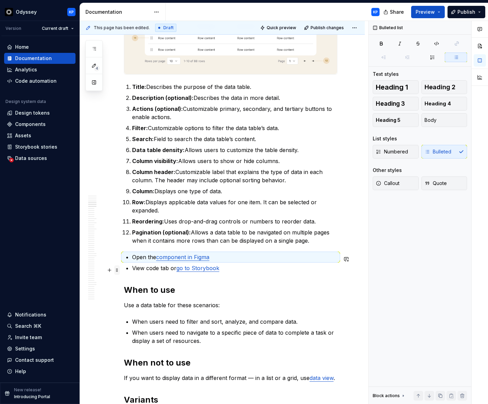
click at [117, 272] on span at bounding box center [116, 270] width 5 height 10
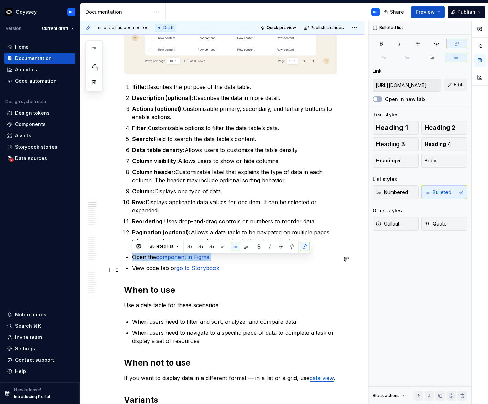
click at [134, 260] on p "Open the component in Figma" at bounding box center [234, 257] width 205 height 8
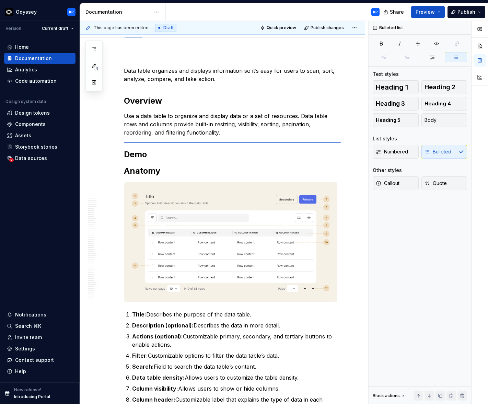
scroll to position [134, 0]
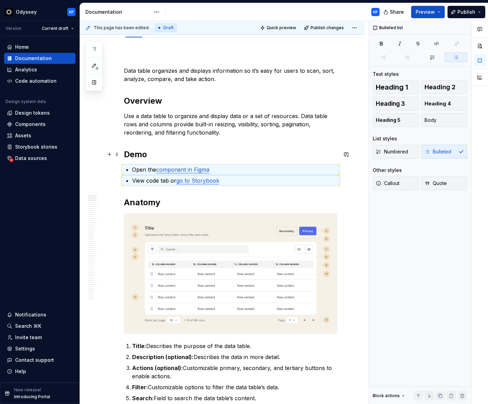
click at [164, 155] on h2 "Demo" at bounding box center [231, 154] width 214 height 11
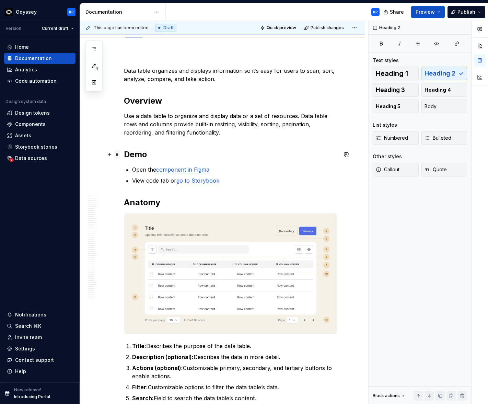
click at [118, 158] on span at bounding box center [116, 155] width 5 height 10
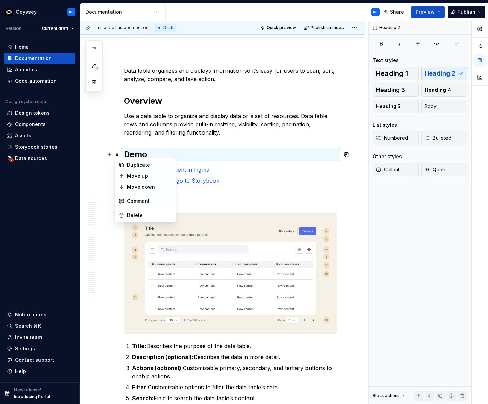
click at [205, 202] on h2 "Anatomy" at bounding box center [231, 202] width 214 height 11
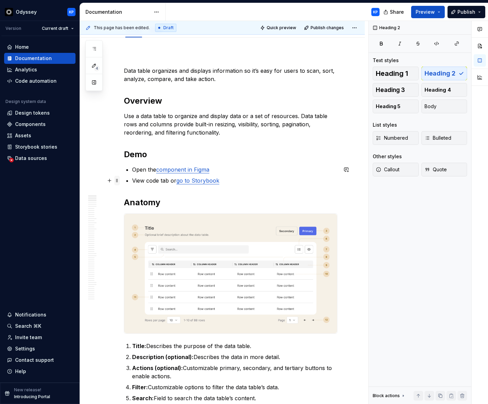
click at [115, 181] on span at bounding box center [116, 181] width 5 height 10
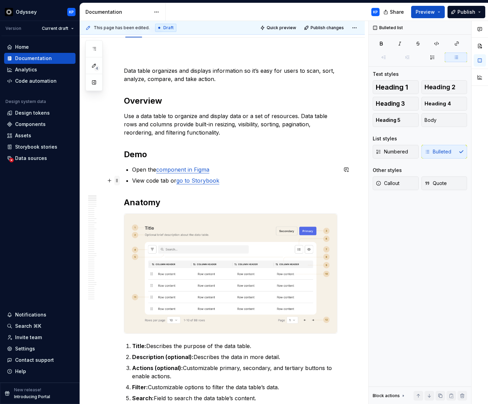
click at [116, 182] on span at bounding box center [116, 181] width 5 height 10
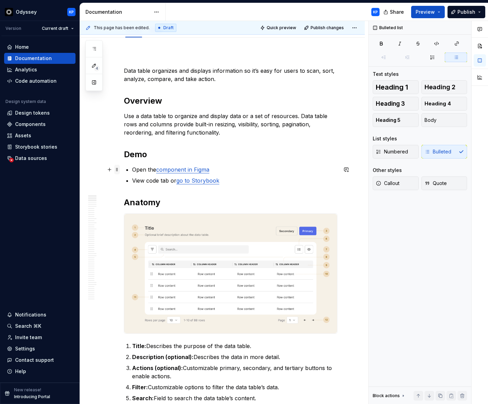
click at [116, 170] on span at bounding box center [116, 170] width 5 height 10
click at [235, 178] on p "View code tab or go to Storybook" at bounding box center [234, 181] width 205 height 8
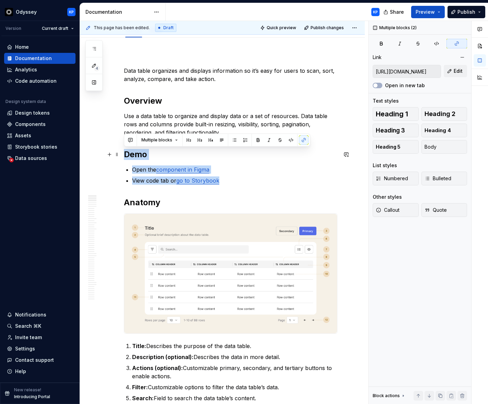
drag, startPoint x: 231, startPoint y: 181, endPoint x: 121, endPoint y: 152, distance: 113.6
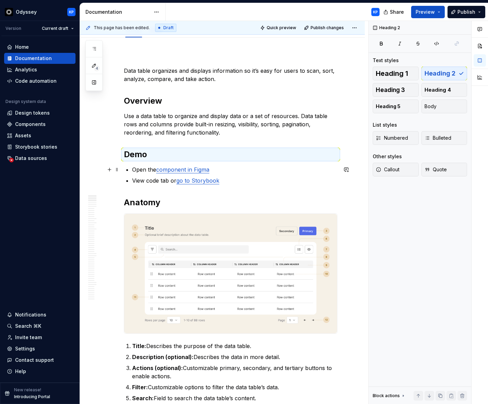
click at [240, 173] on p "Open the component in Figma" at bounding box center [234, 170] width 205 height 8
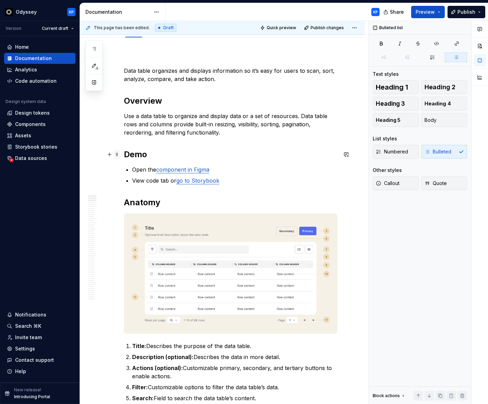
click at [118, 154] on span at bounding box center [116, 155] width 5 height 10
click at [257, 179] on p "View code tab or go to Storybook" at bounding box center [234, 181] width 205 height 8
click at [118, 180] on span at bounding box center [116, 181] width 5 height 10
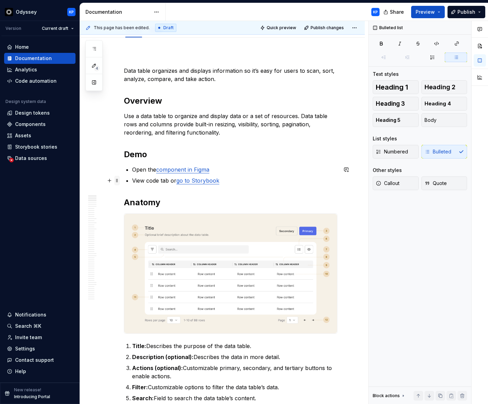
click at [118, 183] on span at bounding box center [116, 181] width 5 height 10
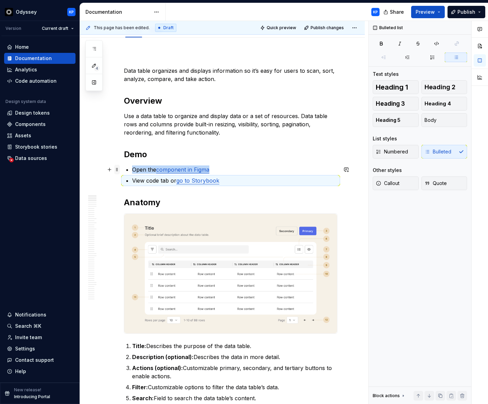
click at [117, 171] on span at bounding box center [116, 170] width 5 height 10
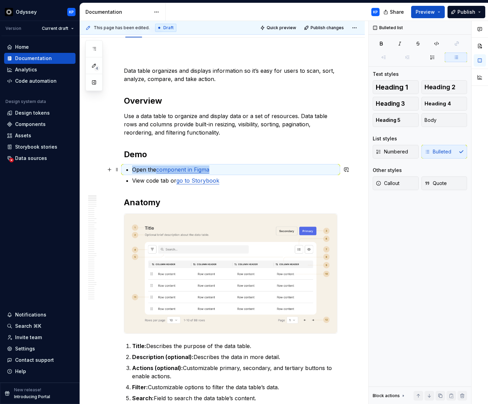
click at [269, 181] on p "View code tab or go to Storybook" at bounding box center [234, 181] width 205 height 8
click at [193, 157] on h2 "Demo" at bounding box center [231, 154] width 214 height 11
click at [165, 123] on p "Use a data table to organize and display data or a set of resources. Data table…" at bounding box center [231, 124] width 214 height 25
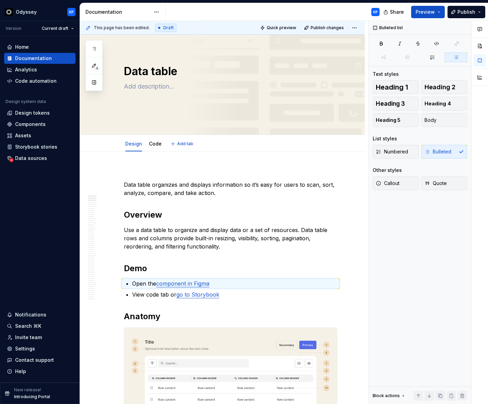
scroll to position [4, 0]
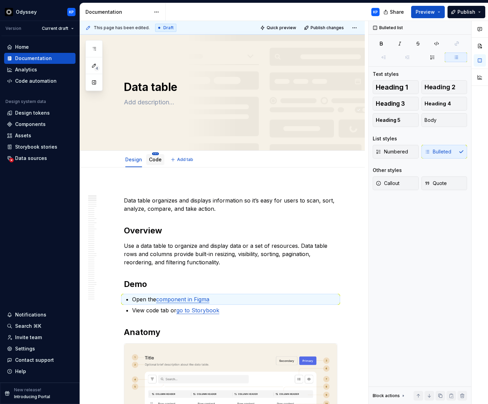
click at [155, 154] on html "Odyssey KP Version Current draft Home Documentation Analytics Code automation D…" at bounding box center [244, 202] width 488 height 404
drag, startPoint x: 268, startPoint y: 196, endPoint x: 272, endPoint y: 198, distance: 4.6
click at [268, 196] on html "Odyssey KP Version Current draft Home Documentation Analytics Code automation D…" at bounding box center [244, 202] width 488 height 404
click at [148, 185] on p at bounding box center [231, 188] width 214 height 8
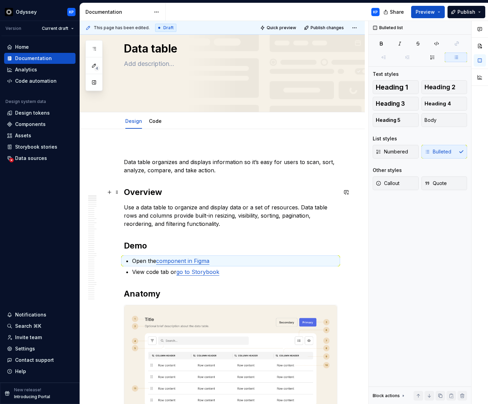
scroll to position [45, 0]
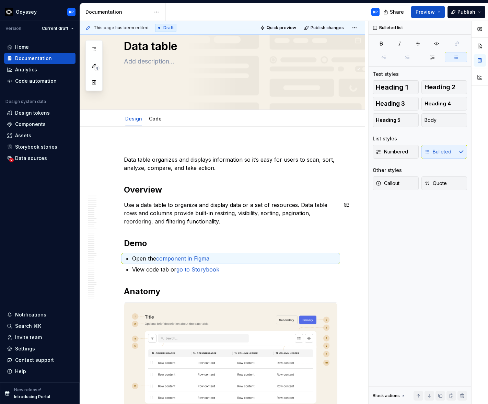
click at [238, 225] on p "Use a data table to organize and display data or a set of resources. Data table…" at bounding box center [231, 213] width 214 height 25
click at [154, 113] on html "Odyssey KP Version Current draft Home Documentation Analytics Code automation D…" at bounding box center [244, 202] width 488 height 404
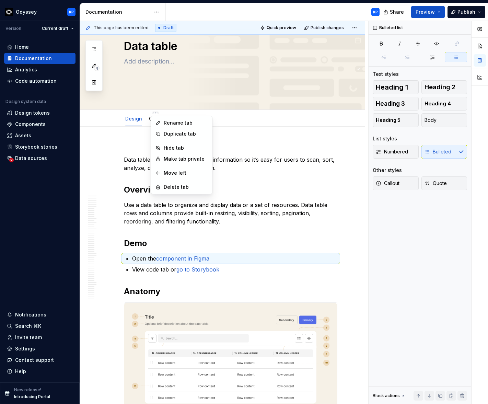
type textarea "*"
click at [163, 122] on div "Rename tab" at bounding box center [182, 122] width 58 height 11
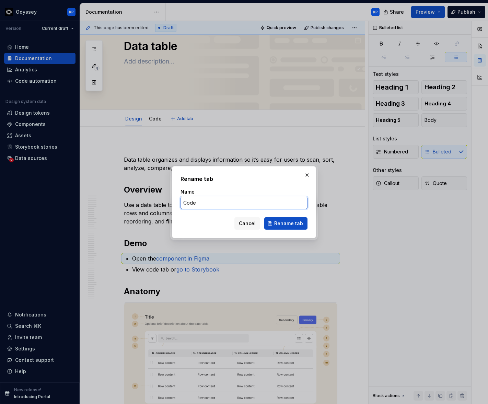
click at [213, 204] on input "Code" at bounding box center [244, 203] width 127 height 12
type input "Code + Demo"
click at [281, 220] on span "Rename tab" at bounding box center [288, 223] width 29 height 7
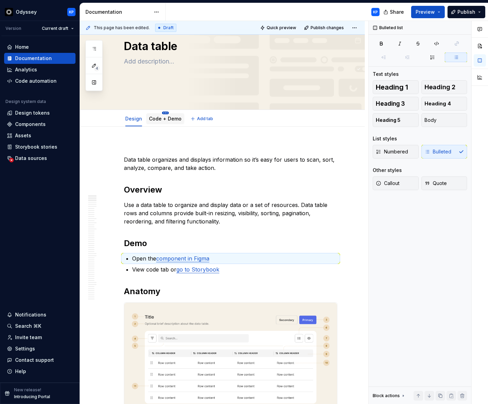
click at [164, 113] on html "Odyssey KP Version Current draft Home Documentation Analytics Code automation D…" at bounding box center [244, 202] width 488 height 404
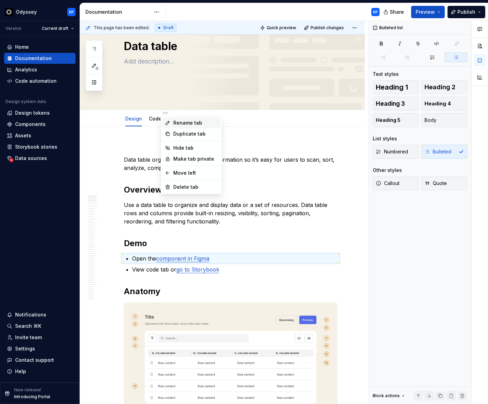
type textarea "*"
click at [175, 123] on div "Rename tab" at bounding box center [195, 123] width 45 height 7
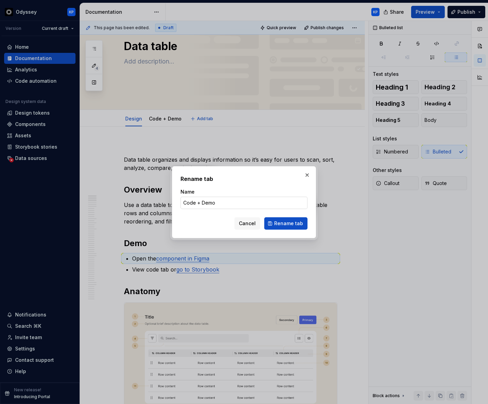
click at [217, 204] on input "Code + Demo" at bounding box center [244, 203] width 127 height 12
click at [218, 204] on input "Code + Demo" at bounding box center [244, 203] width 127 height 12
type input "Demo + Code"
click at [280, 224] on span "Rename tab" at bounding box center [288, 223] width 29 height 7
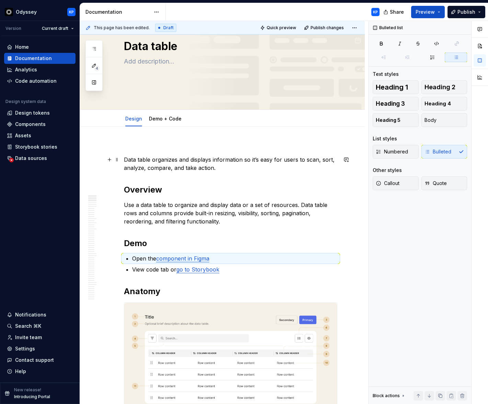
click at [240, 161] on p "Data table organizes and displays information so it’s easy for users to scan, s…" at bounding box center [231, 164] width 214 height 16
type textarea "*"
click at [25, 336] on div "Invite team" at bounding box center [28, 337] width 27 height 7
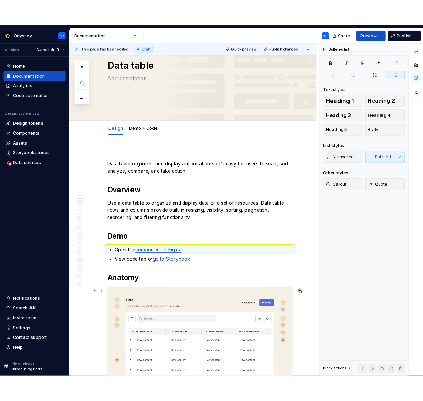
scroll to position [46, 0]
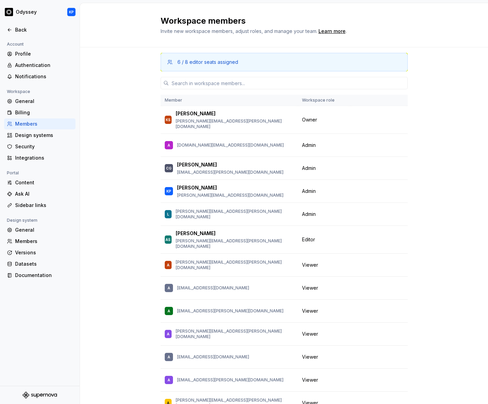
drag, startPoint x: 227, startPoint y: 63, endPoint x: 224, endPoint y: 67, distance: 5.0
click at [227, 63] on div "6 / 8 editor seats assigned" at bounding box center [208, 62] width 61 height 7
click at [220, 78] on input "text" at bounding box center [288, 83] width 239 height 12
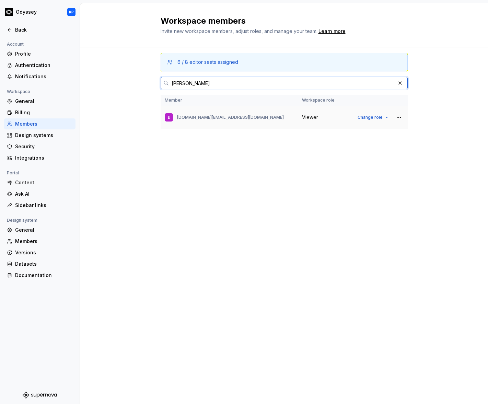
type input "[PERSON_NAME]"
click at [319, 117] on div "Viewer" at bounding box center [324, 117] width 44 height 7
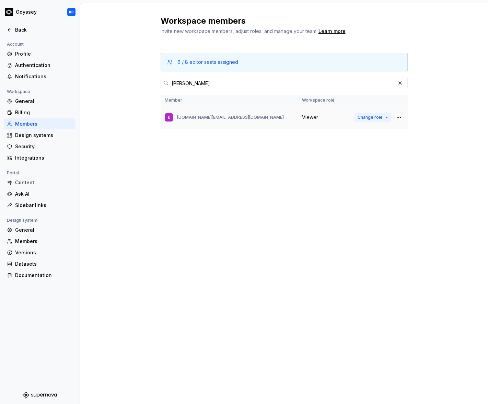
click at [374, 113] on button "Change role" at bounding box center [373, 118] width 37 height 10
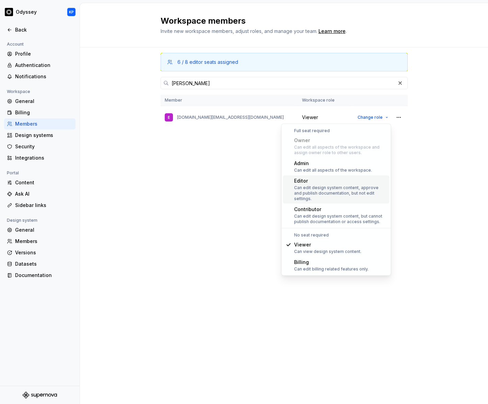
click at [323, 186] on div "Can edit design system content, approve and publish documentation, but not edit…" at bounding box center [340, 193] width 93 height 16
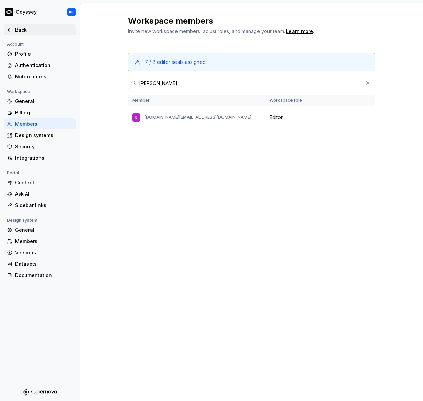
click at [11, 29] on icon at bounding box center [9, 29] width 5 height 5
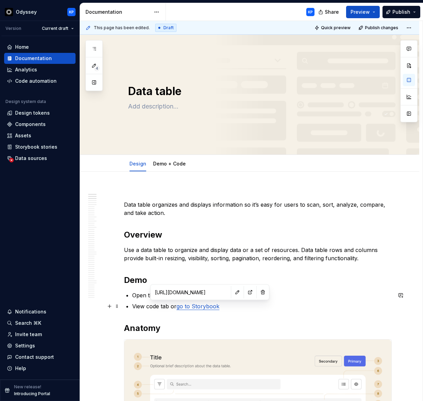
click at [201, 307] on link "go to Storybook" at bounding box center [198, 306] width 43 height 7
click at [233, 292] on button "button" at bounding box center [238, 292] width 10 height 10
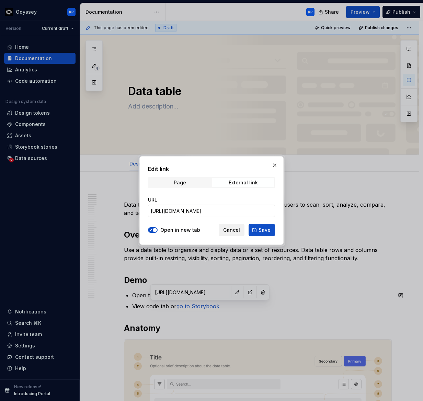
click at [237, 229] on span "Cancel" at bounding box center [231, 230] width 17 height 7
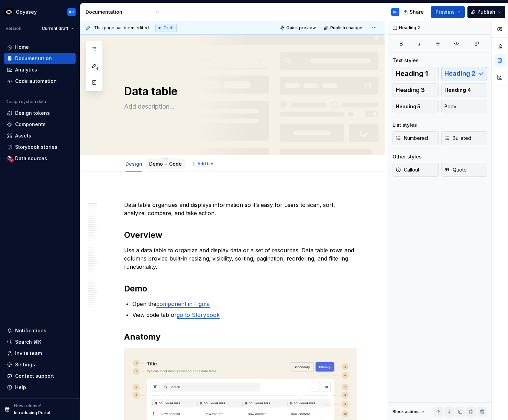
click at [168, 166] on link "Demo + Code" at bounding box center [165, 164] width 33 height 6
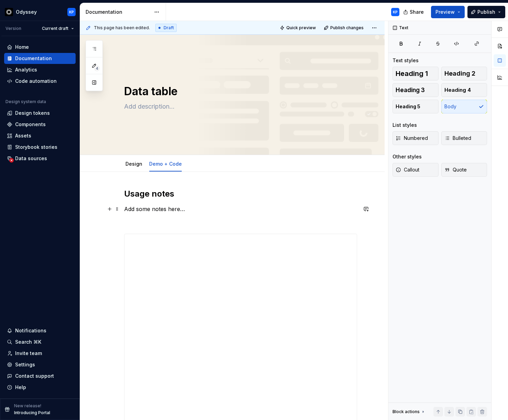
click at [262, 206] on p "Add some notes here…" at bounding box center [240, 209] width 233 height 8
click at [132, 162] on link "Design" at bounding box center [133, 164] width 17 height 6
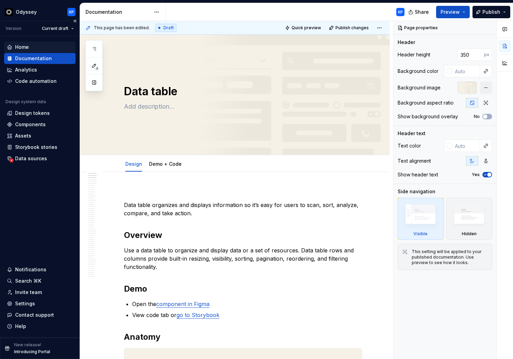
click at [21, 44] on div "Home" at bounding box center [22, 47] width 14 height 7
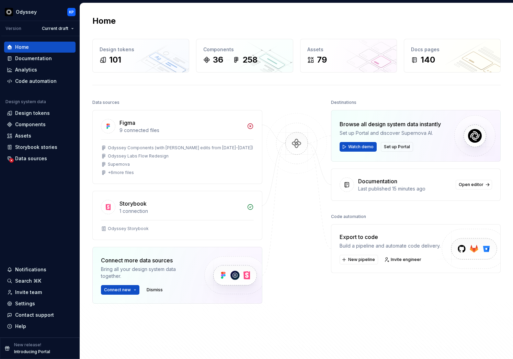
click at [269, 91] on div "Home Design tokens 101 Components 36 258 Assets 79 Docs pages 140 Data sources …" at bounding box center [296, 190] width 433 height 374
click at [29, 59] on div "Documentation" at bounding box center [33, 58] width 37 height 7
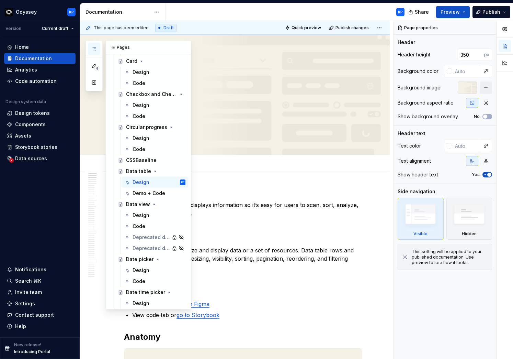
scroll to position [663, 0]
click at [171, 148] on button "Page tree" at bounding box center [171, 149] width 10 height 10
click at [139, 148] on div "4 Pages Add Accessibility guide for tree Page tree. Navigate the tree with the …" at bounding box center [139, 174] width 106 height 269
click at [171, 148] on button "Page tree" at bounding box center [171, 149] width 10 height 10
click at [141, 149] on div "4 Pages Add Accessibility guide for tree Page tree. Navigate the tree with the …" at bounding box center [139, 174] width 106 height 269
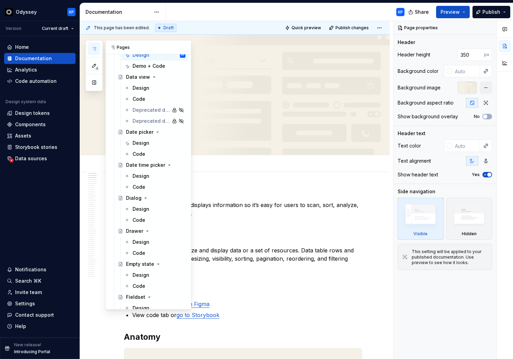
scroll to position [777, 0]
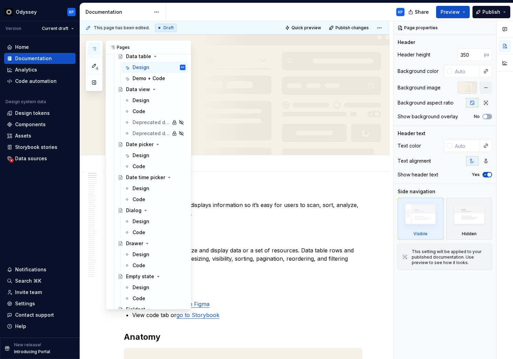
click at [92, 48] on icon "button" at bounding box center [93, 48] width 5 height 5
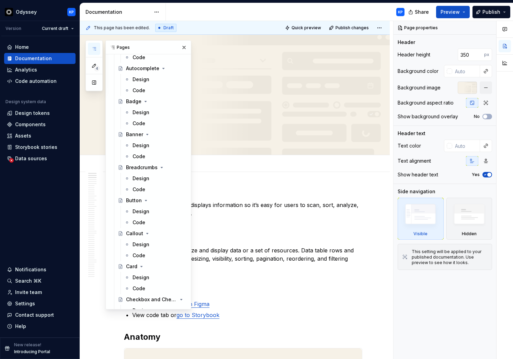
scroll to position [0, 0]
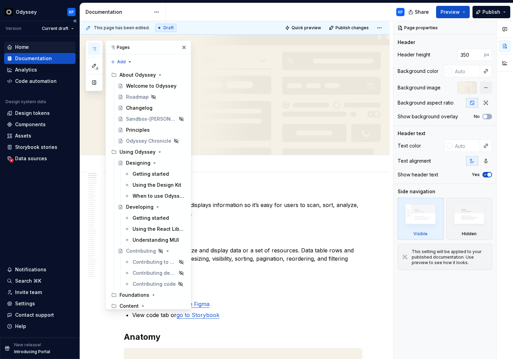
click at [17, 47] on div "Home" at bounding box center [22, 47] width 14 height 7
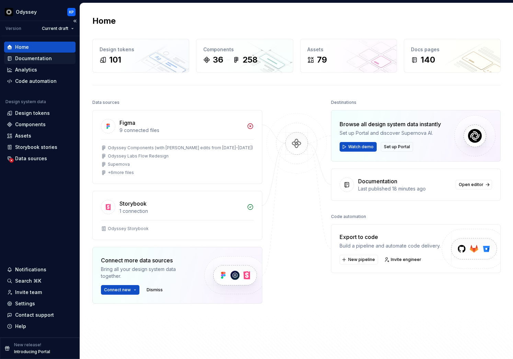
click at [36, 57] on div "Documentation" at bounding box center [33, 58] width 37 height 7
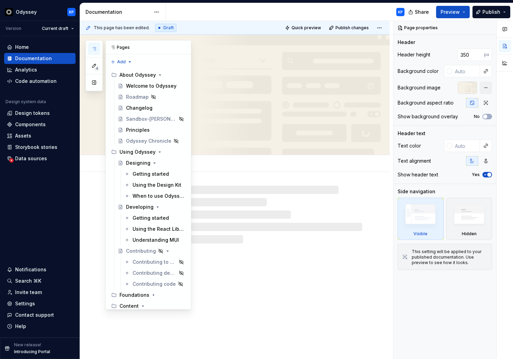
click at [95, 47] on icon "button" at bounding box center [93, 48] width 5 height 5
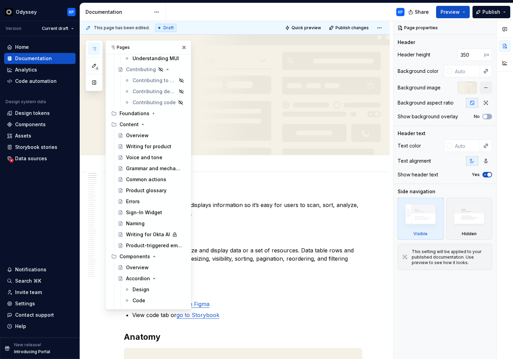
scroll to position [182, 0]
click at [283, 136] on div "Data table Edit header" at bounding box center [235, 95] width 310 height 120
click at [182, 47] on button "button" at bounding box center [184, 48] width 10 height 10
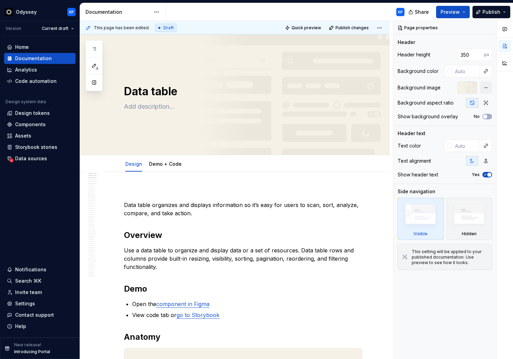
type textarea "*"
click at [30, 45] on div "Home" at bounding box center [40, 47] width 66 height 7
